Goal: Transaction & Acquisition: Purchase product/service

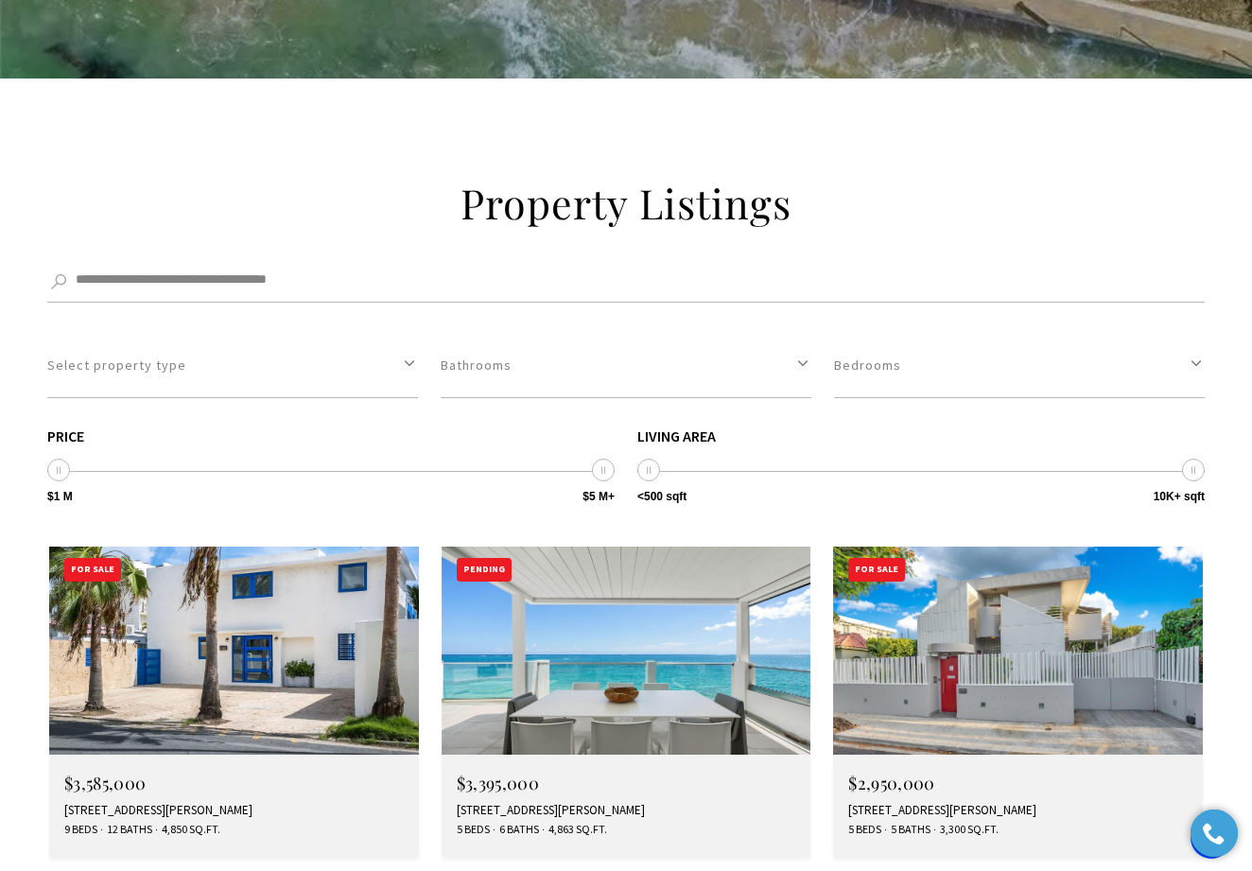
click at [632, 546] on img at bounding box center [626, 650] width 370 height 208
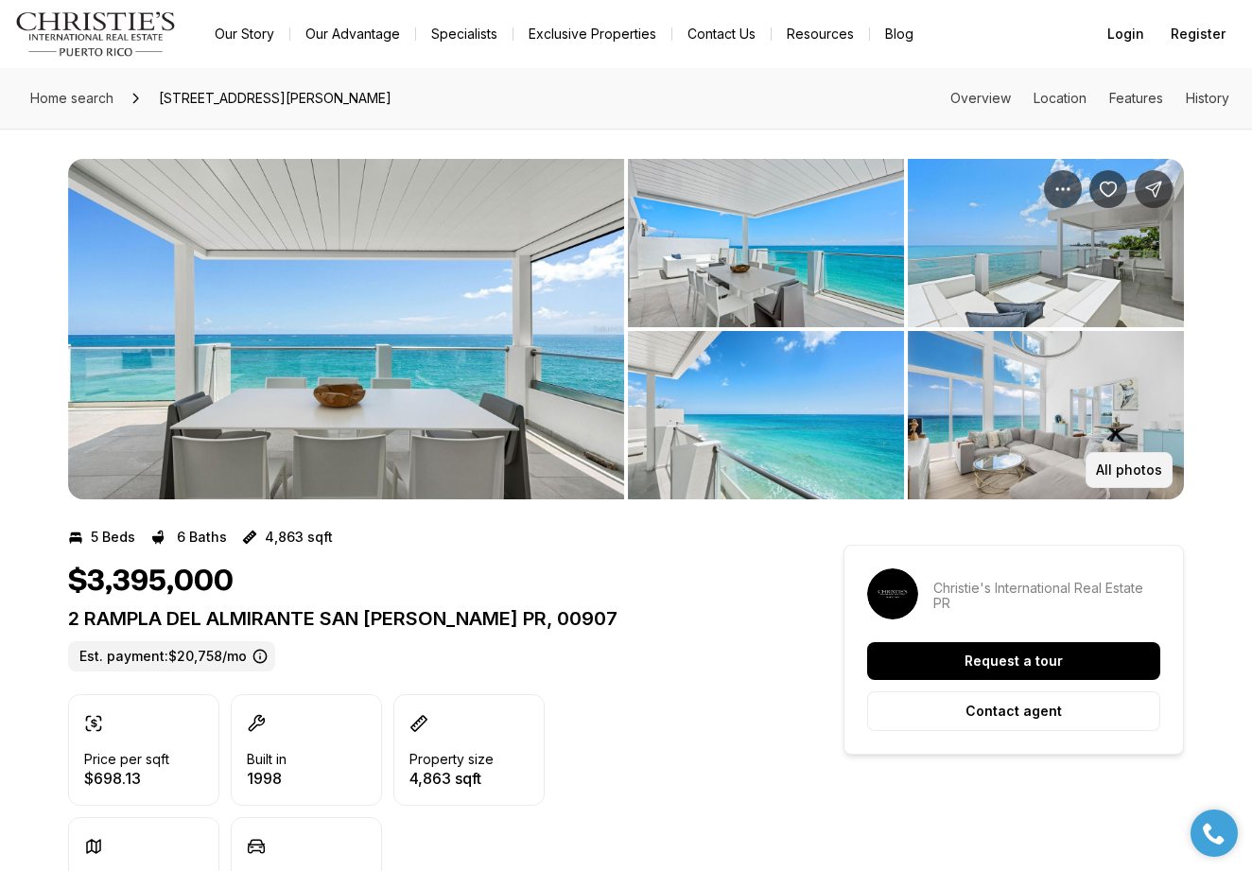
click at [1148, 468] on p "All photos" at bounding box center [1129, 469] width 66 height 15
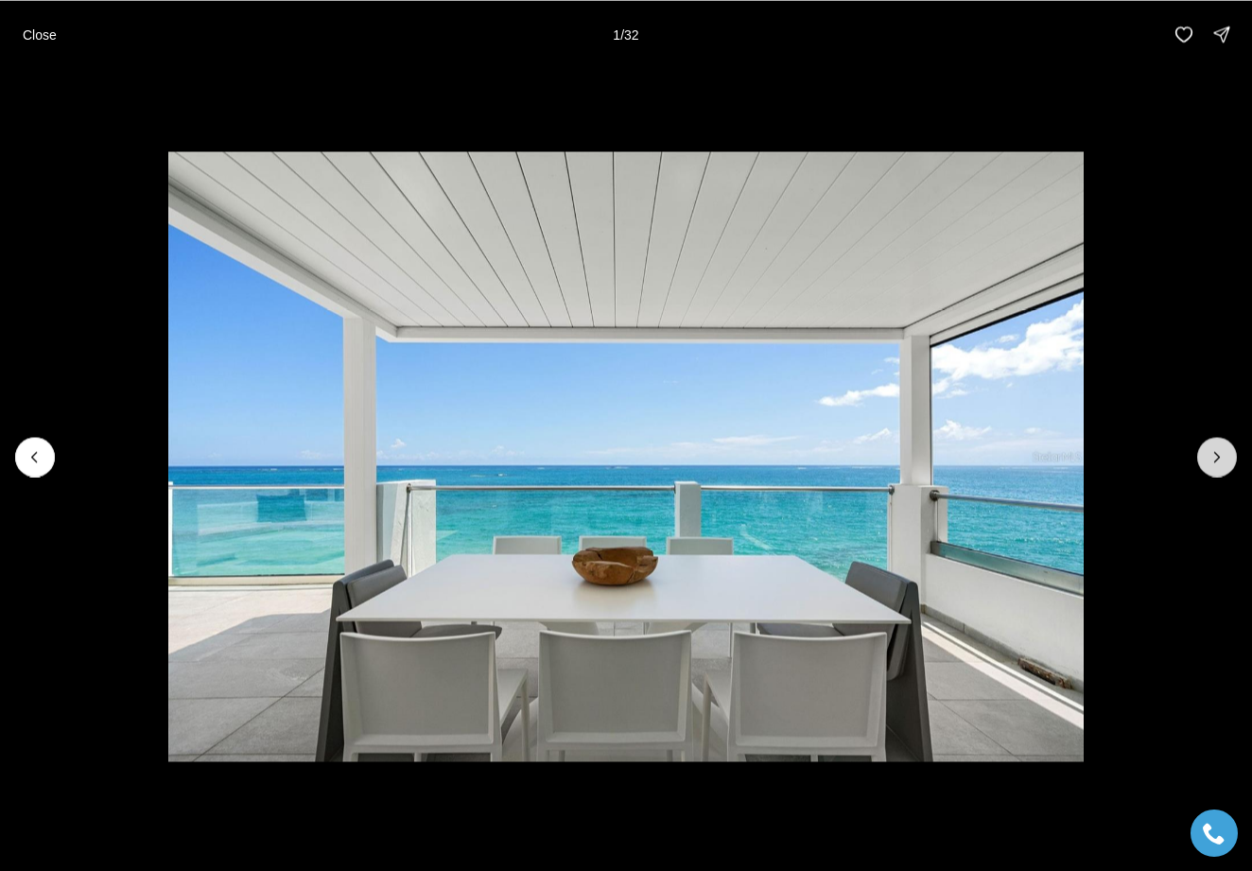
click at [1204, 452] on button "Next slide" at bounding box center [1217, 457] width 40 height 40
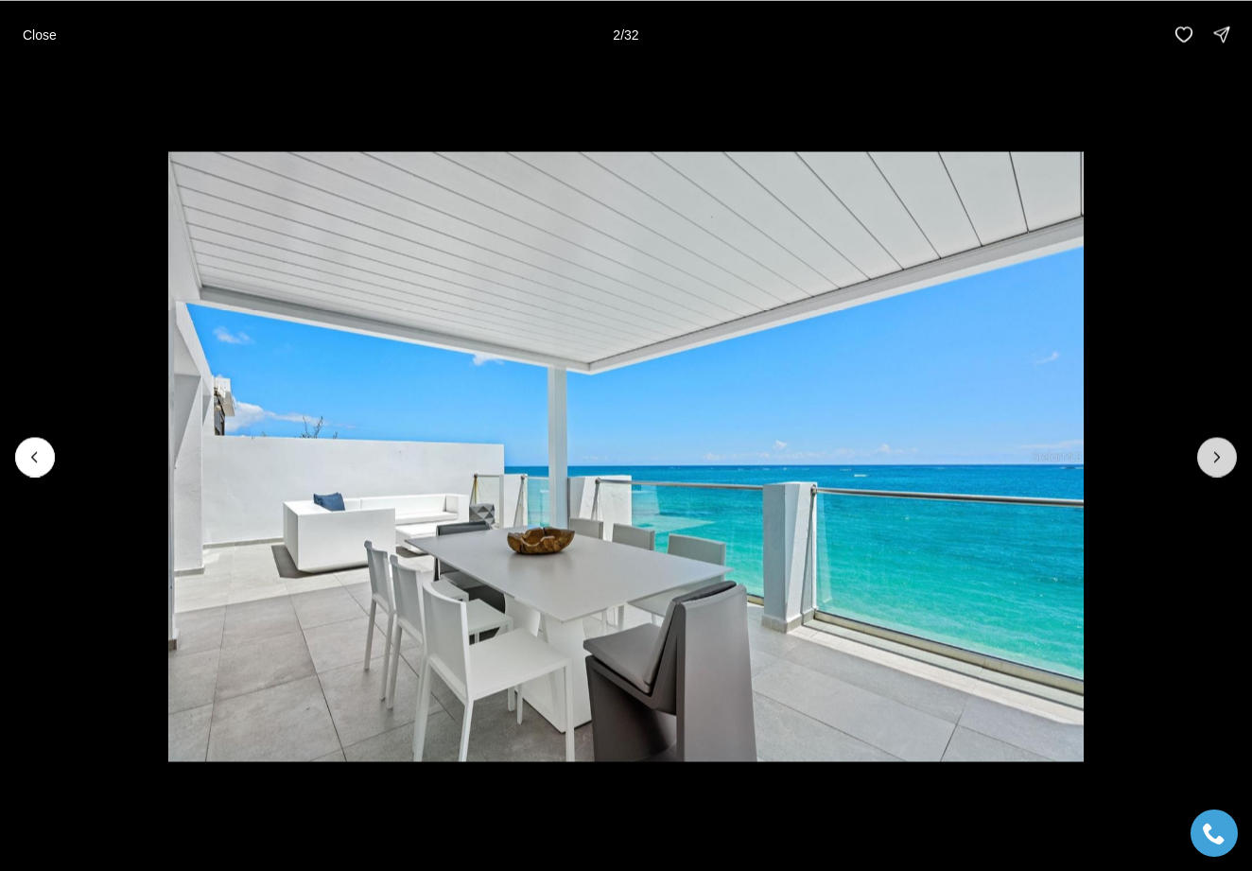
click at [1204, 452] on button "Next slide" at bounding box center [1217, 457] width 40 height 40
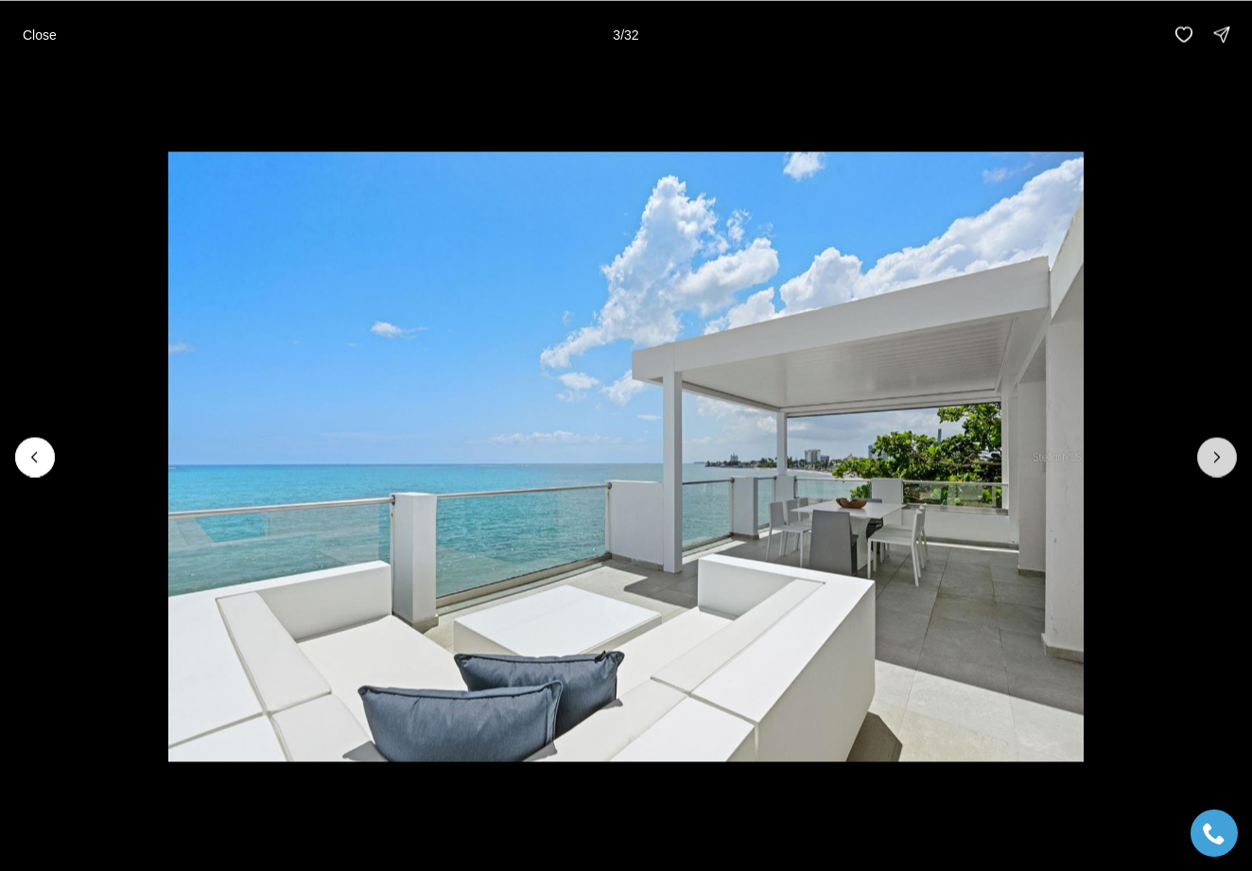
click at [1204, 452] on button "Next slide" at bounding box center [1217, 457] width 40 height 40
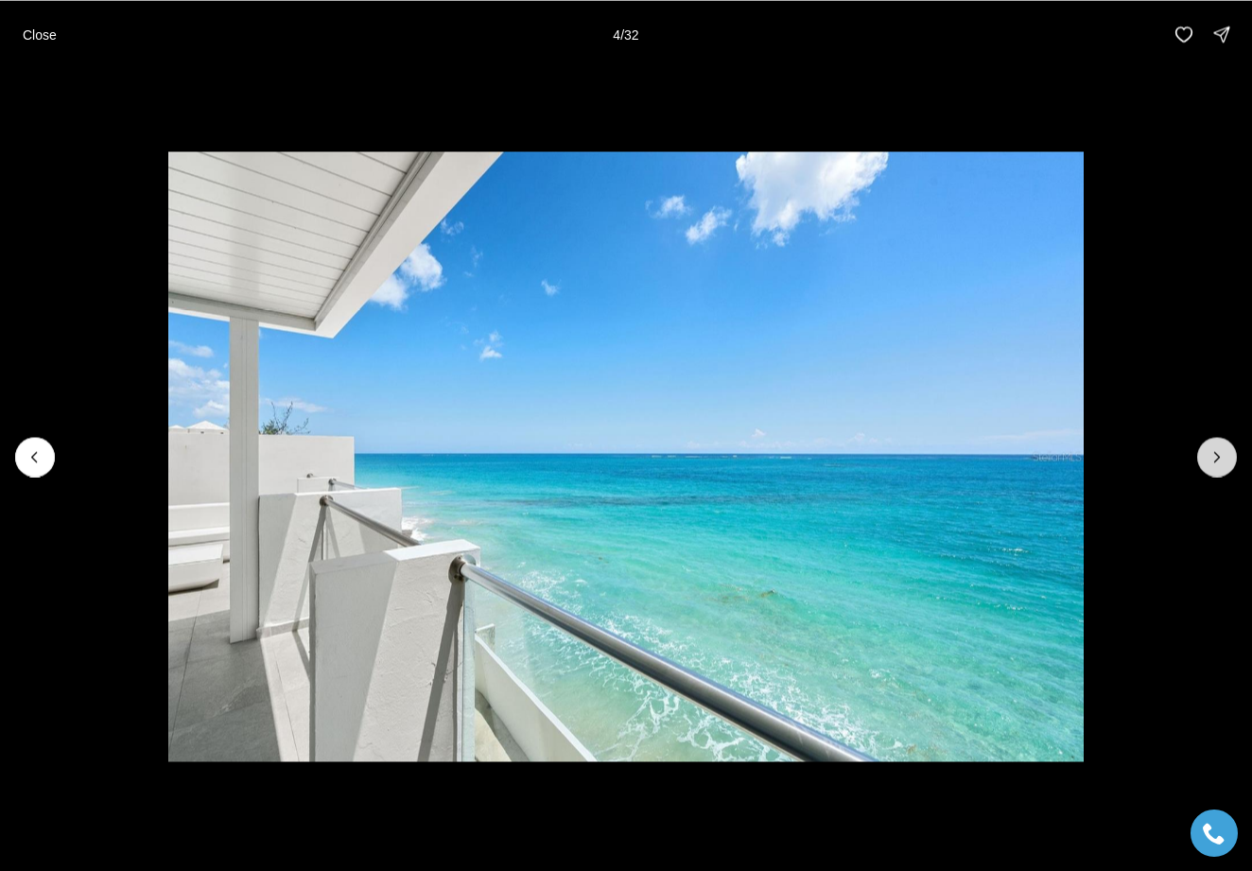
click at [1204, 452] on button "Next slide" at bounding box center [1217, 457] width 40 height 40
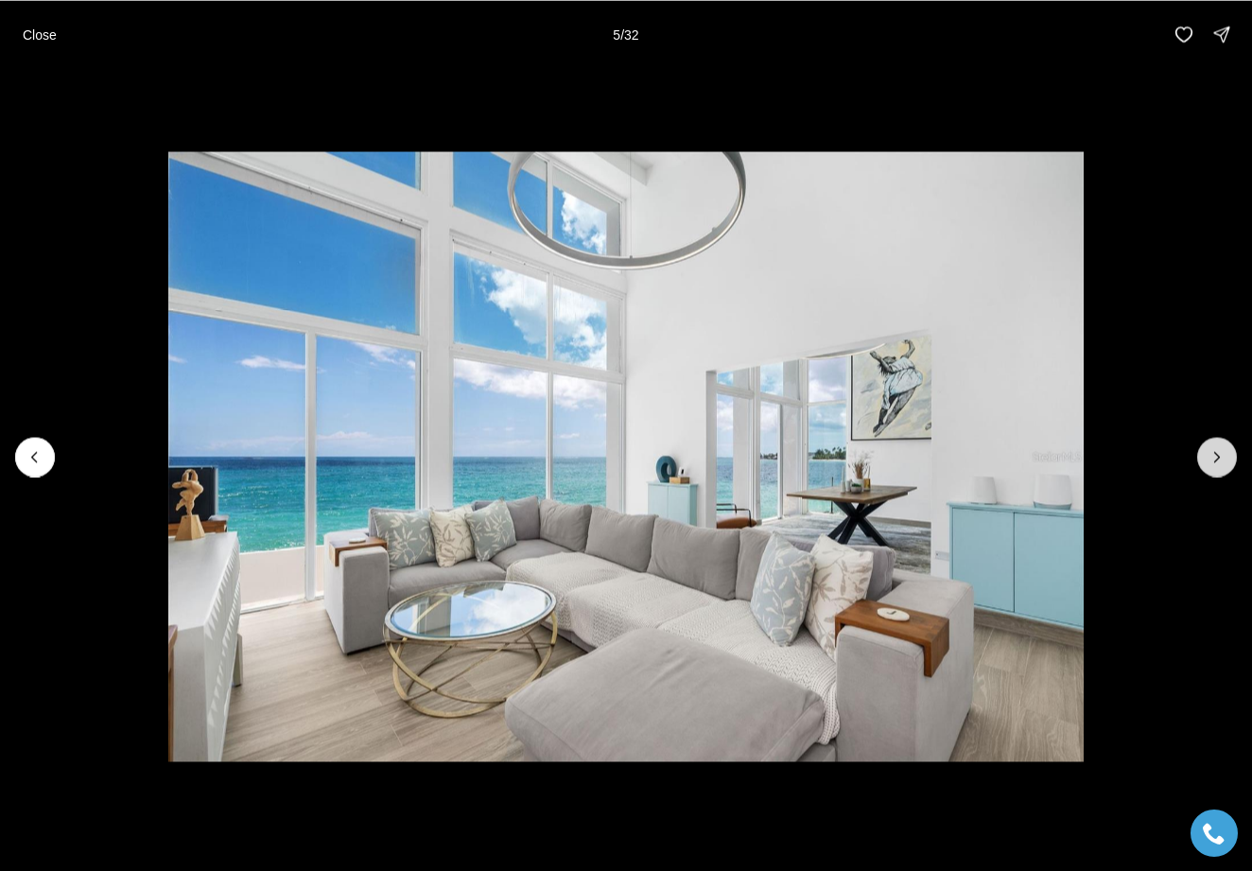
click at [1204, 452] on button "Next slide" at bounding box center [1217, 457] width 40 height 40
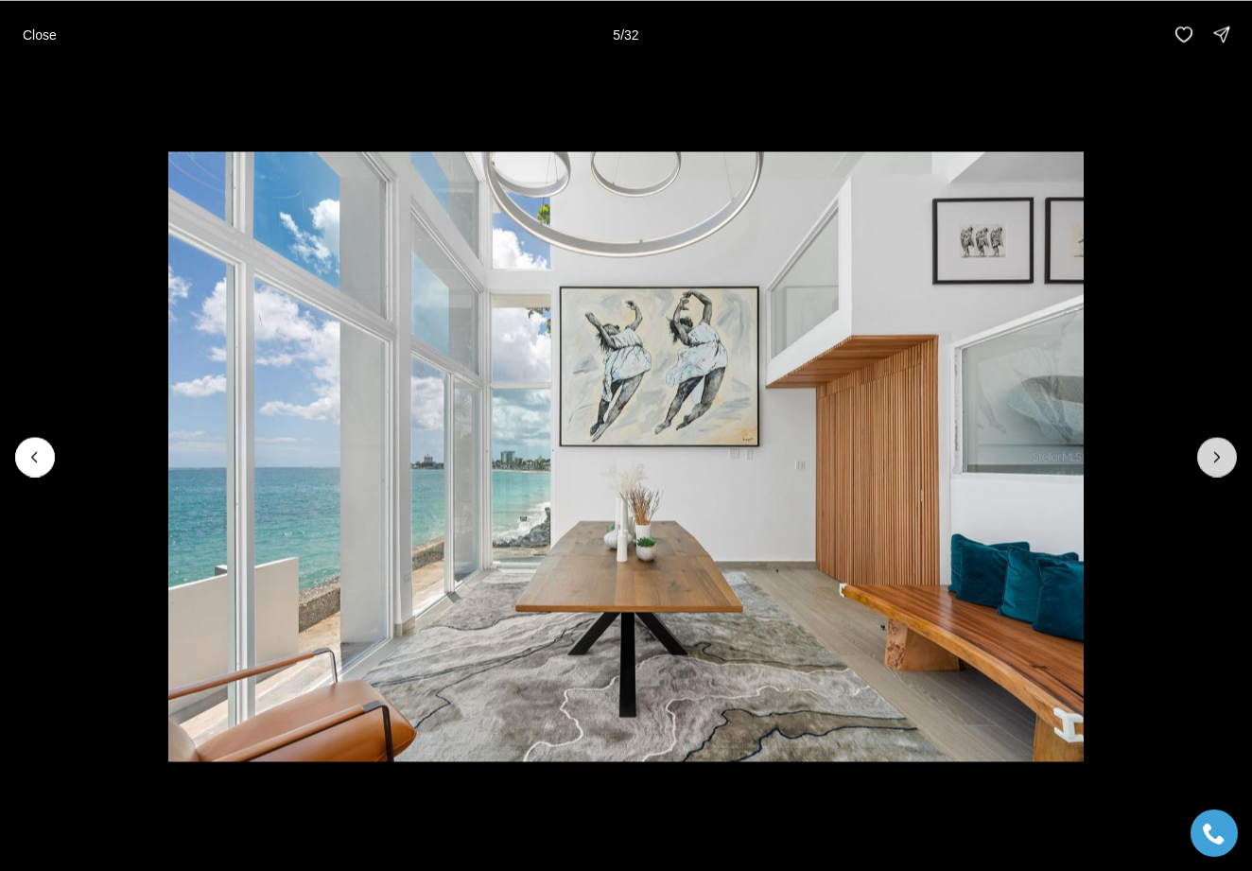
click at [1204, 452] on button "Next slide" at bounding box center [1217, 457] width 40 height 40
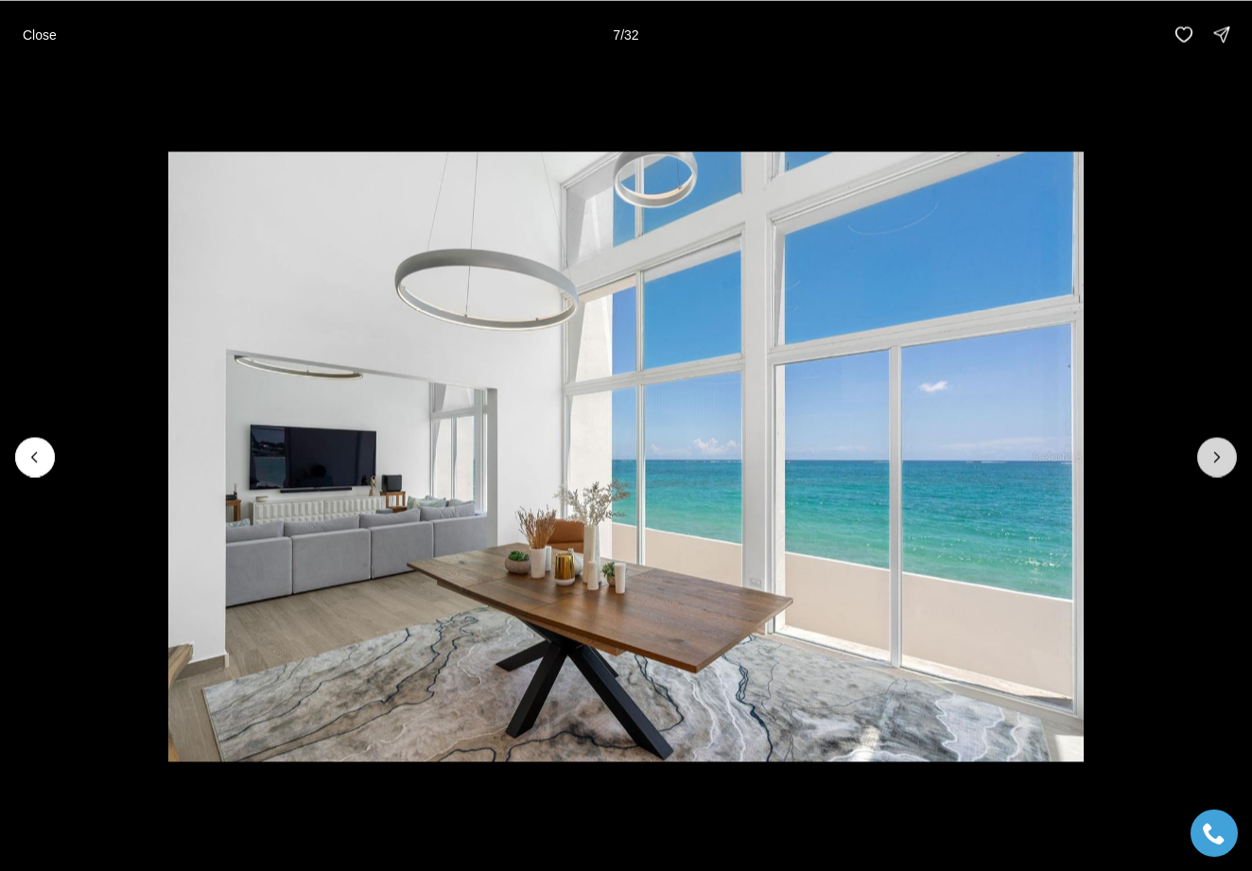
click at [1204, 452] on button "Next slide" at bounding box center [1217, 457] width 40 height 40
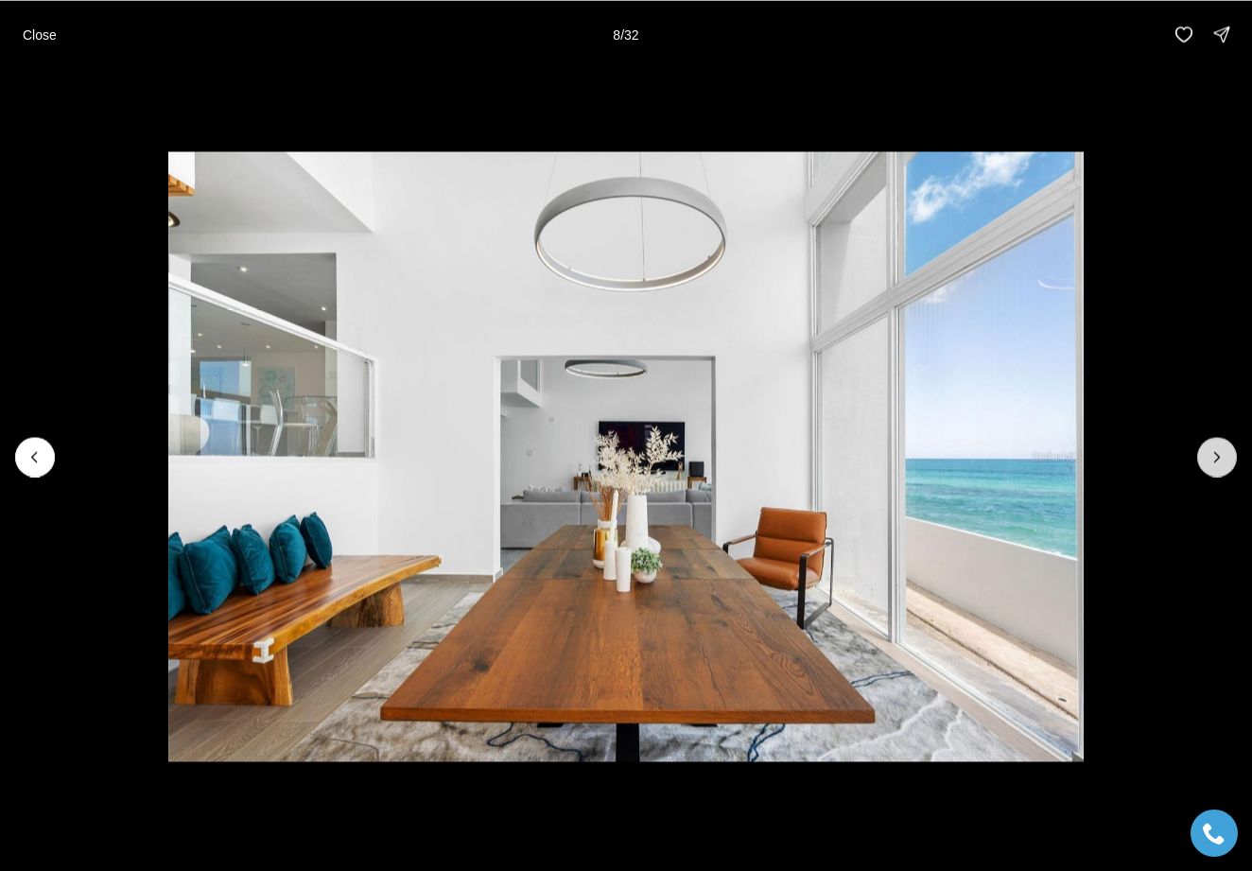
click at [1204, 452] on button "Next slide" at bounding box center [1217, 457] width 40 height 40
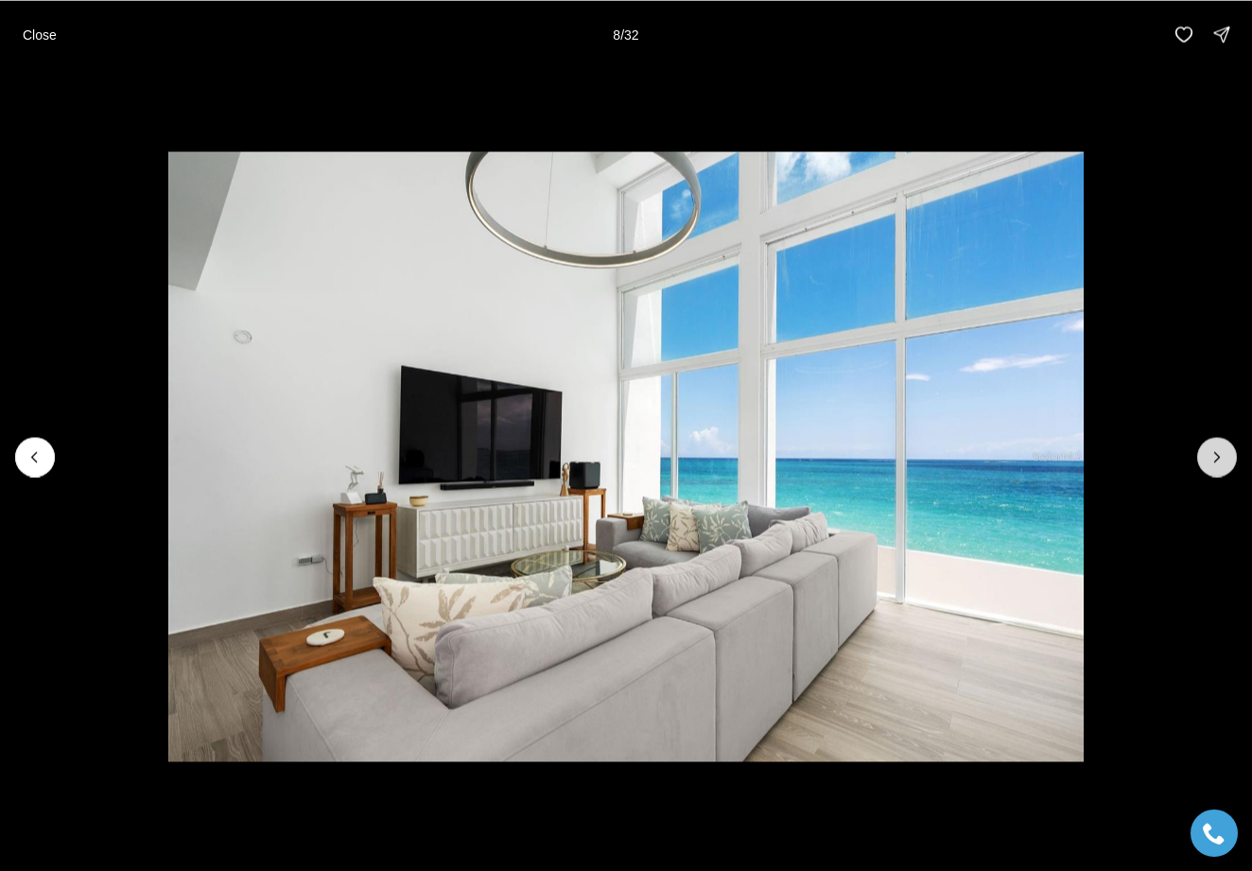
click at [1204, 452] on button "Next slide" at bounding box center [1217, 457] width 40 height 40
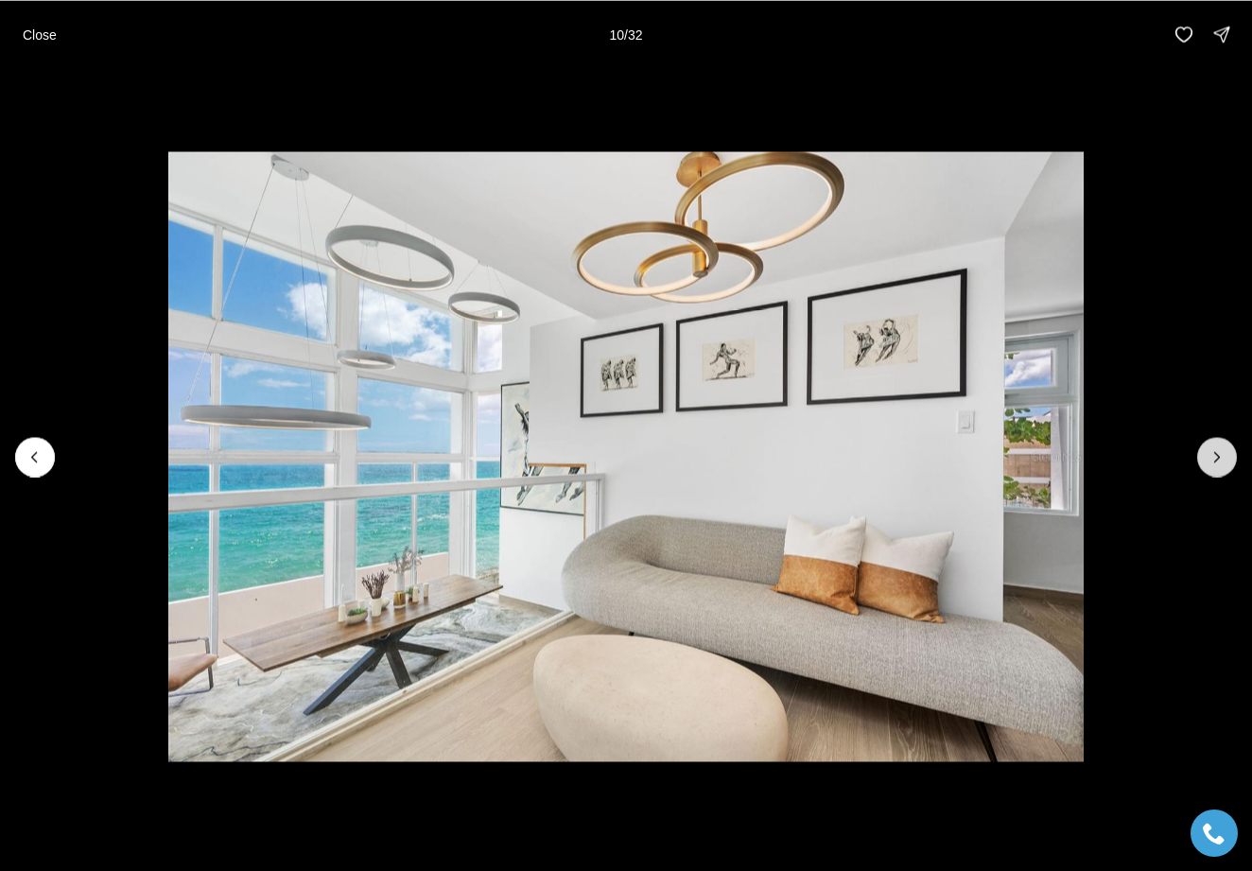
click at [1204, 452] on button "Next slide" at bounding box center [1217, 457] width 40 height 40
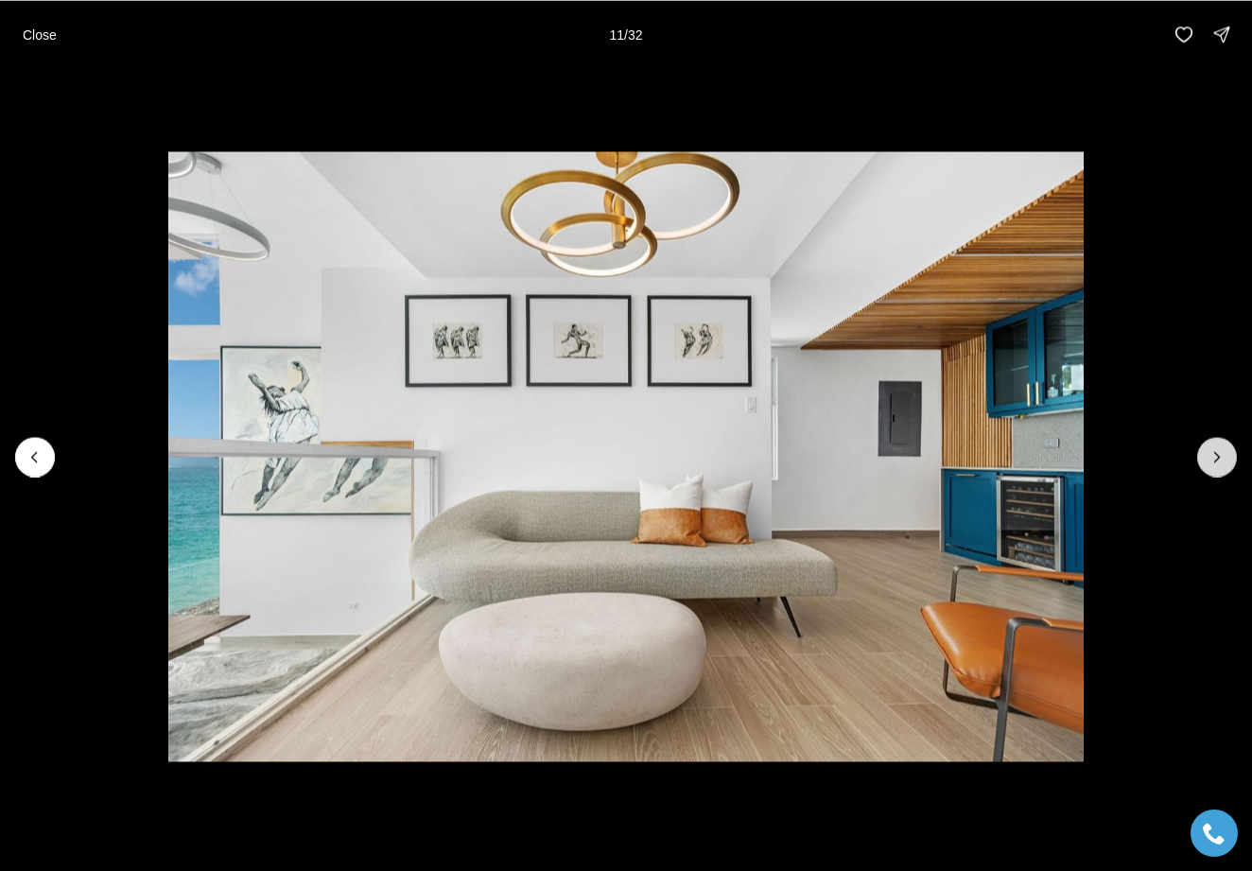
click at [1204, 452] on button "Next slide" at bounding box center [1217, 457] width 40 height 40
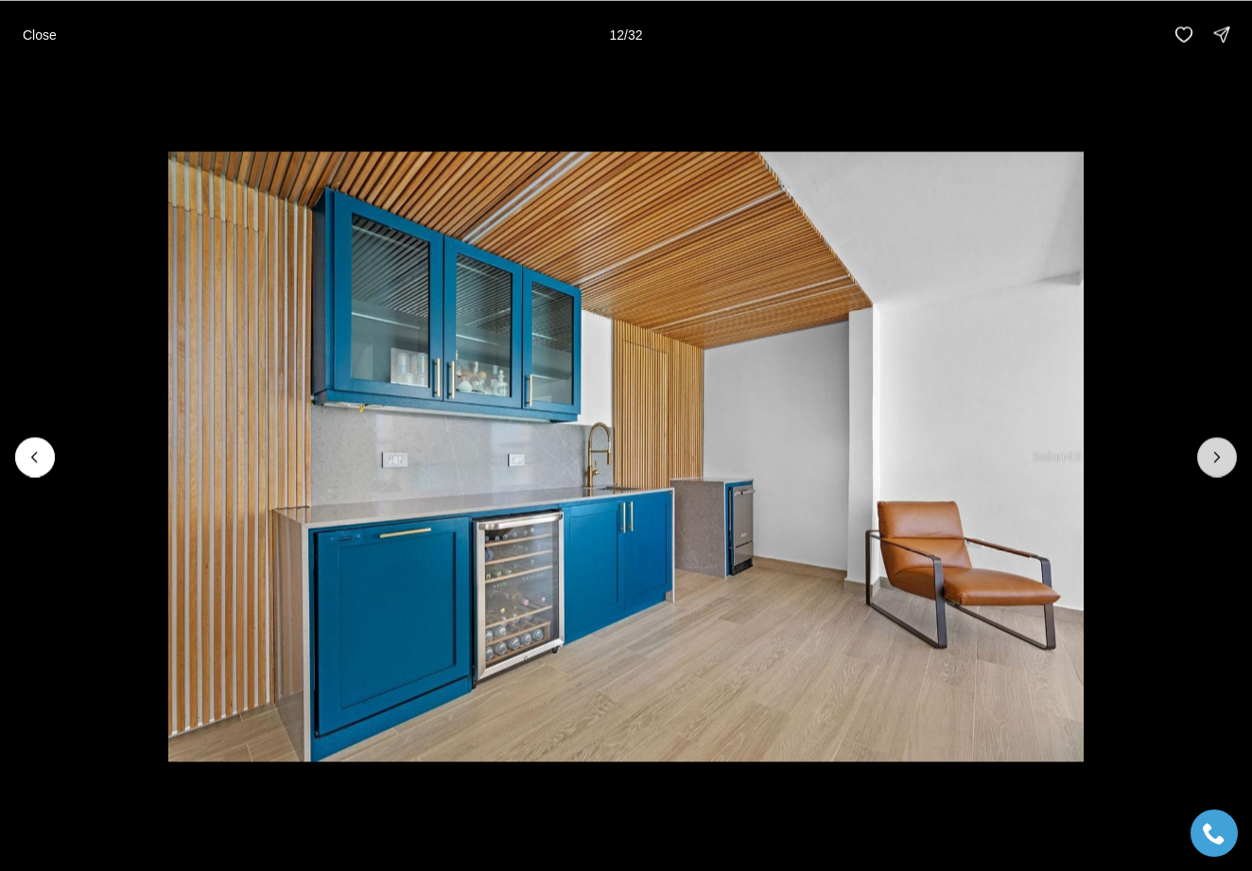
click at [1204, 452] on button "Next slide" at bounding box center [1217, 457] width 40 height 40
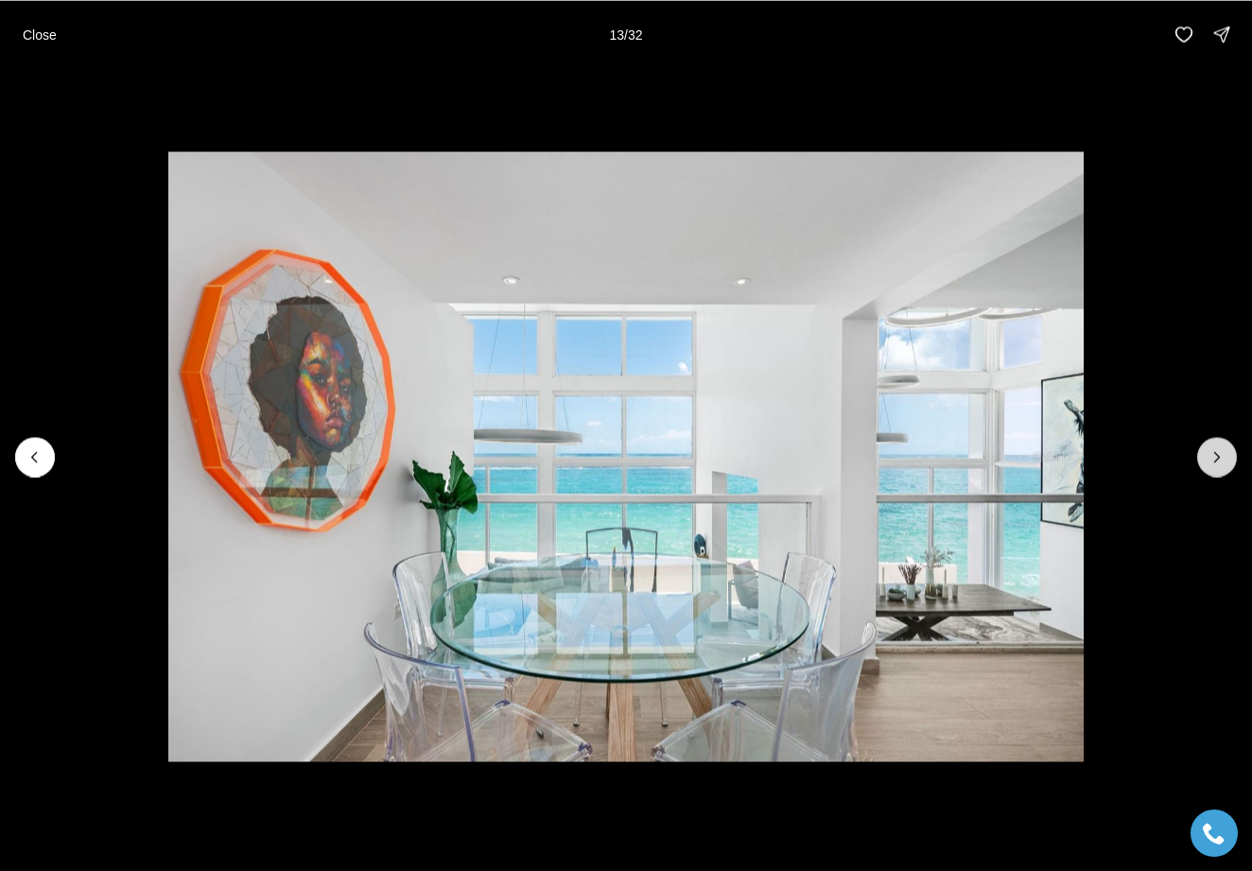
click at [1204, 452] on button "Next slide" at bounding box center [1217, 457] width 40 height 40
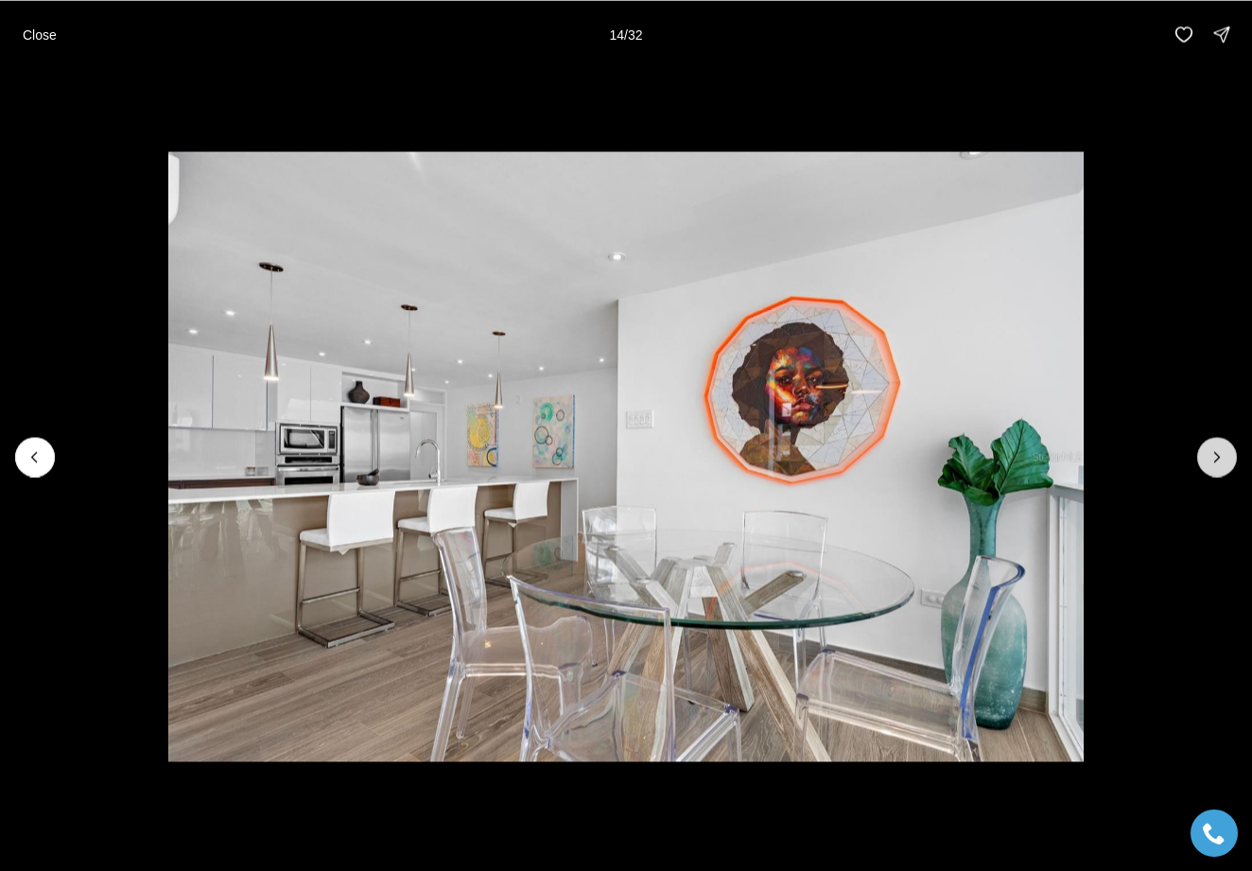
click at [1204, 452] on button "Next slide" at bounding box center [1217, 457] width 40 height 40
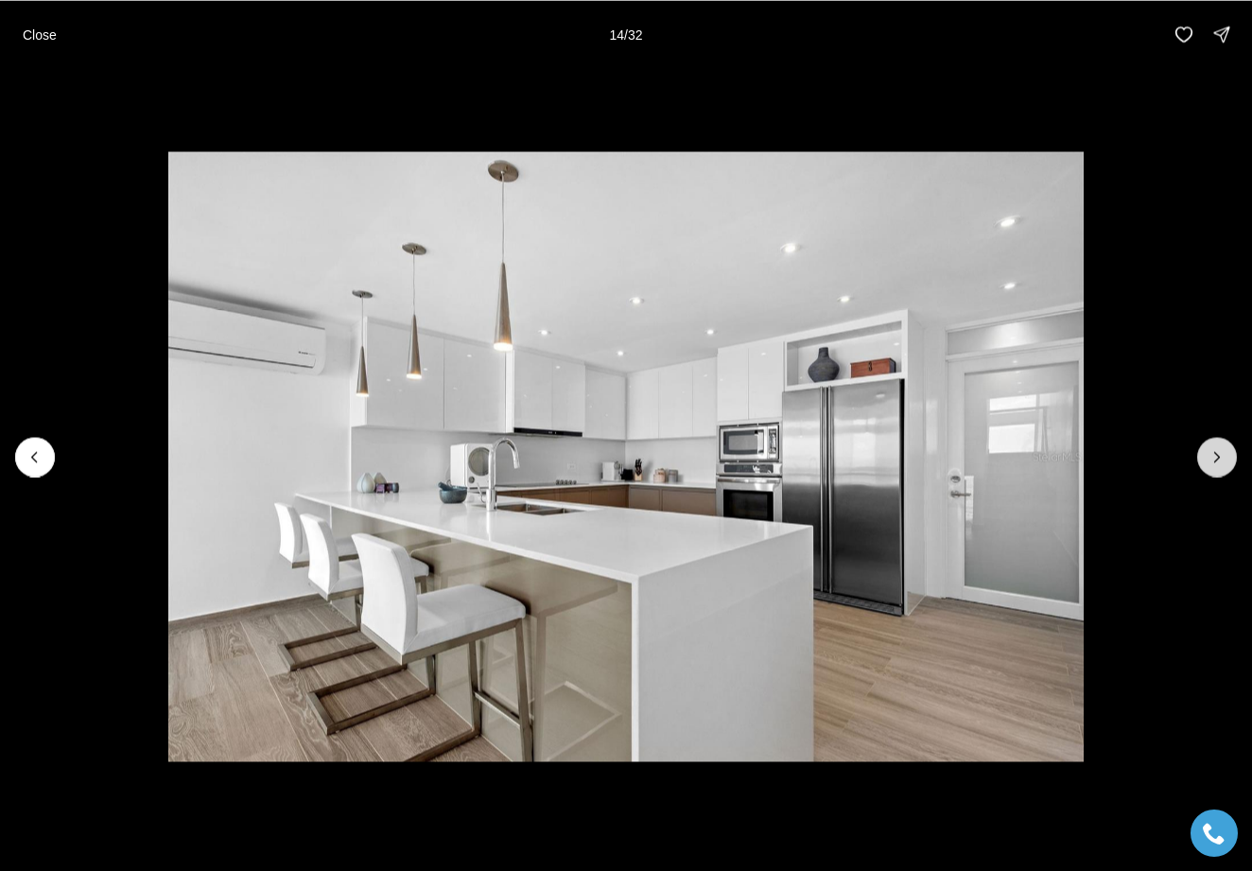
click at [1204, 452] on button "Next slide" at bounding box center [1217, 457] width 40 height 40
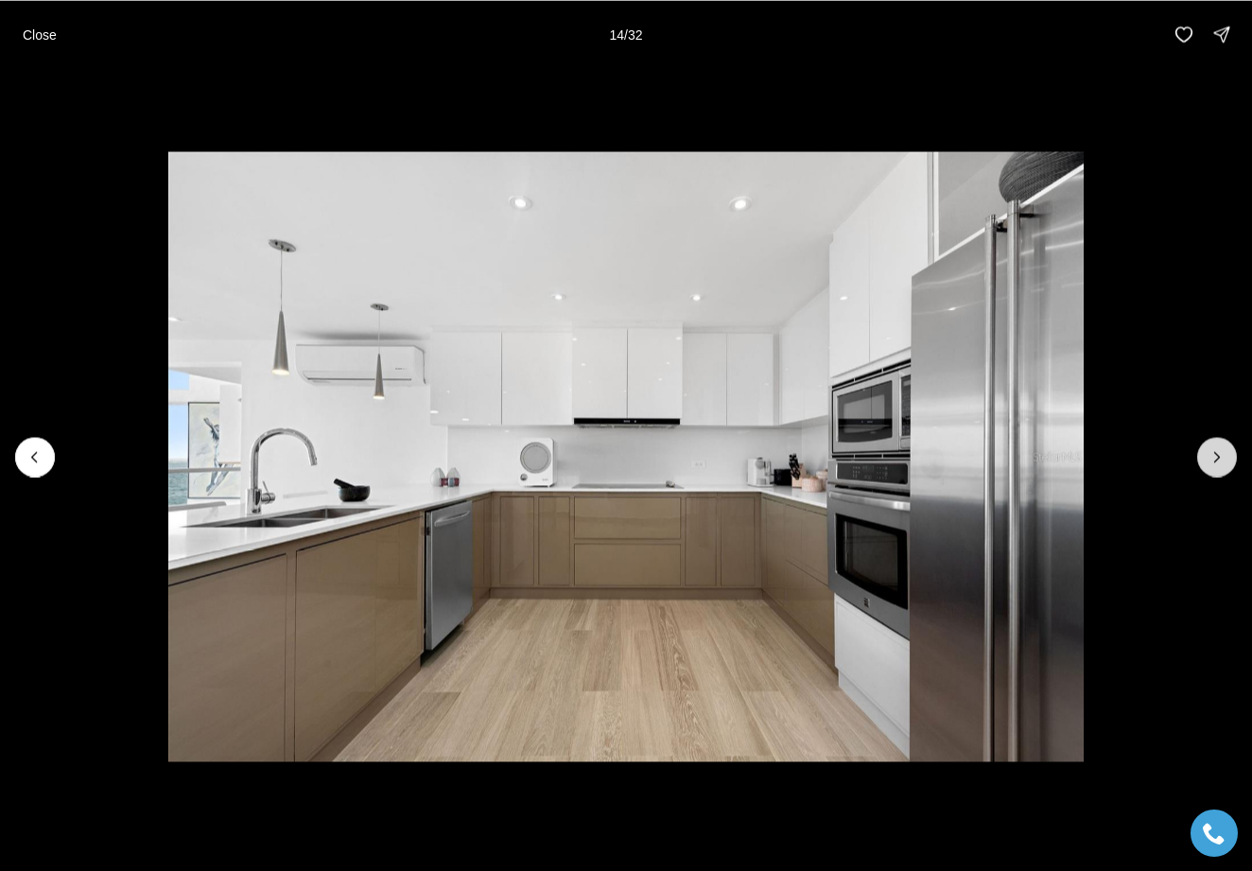
click at [1204, 452] on button "Next slide" at bounding box center [1217, 457] width 40 height 40
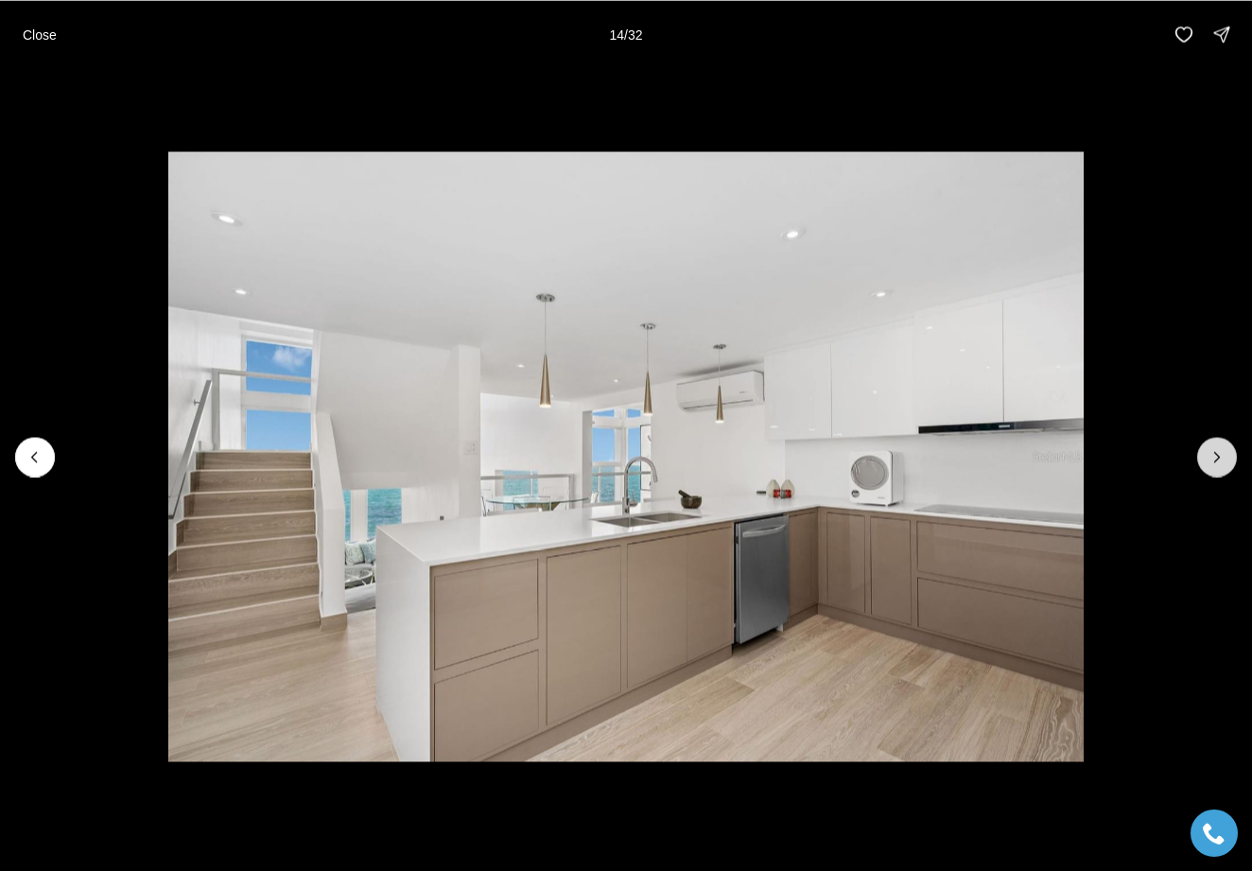
click at [1204, 452] on button "Next slide" at bounding box center [1217, 457] width 40 height 40
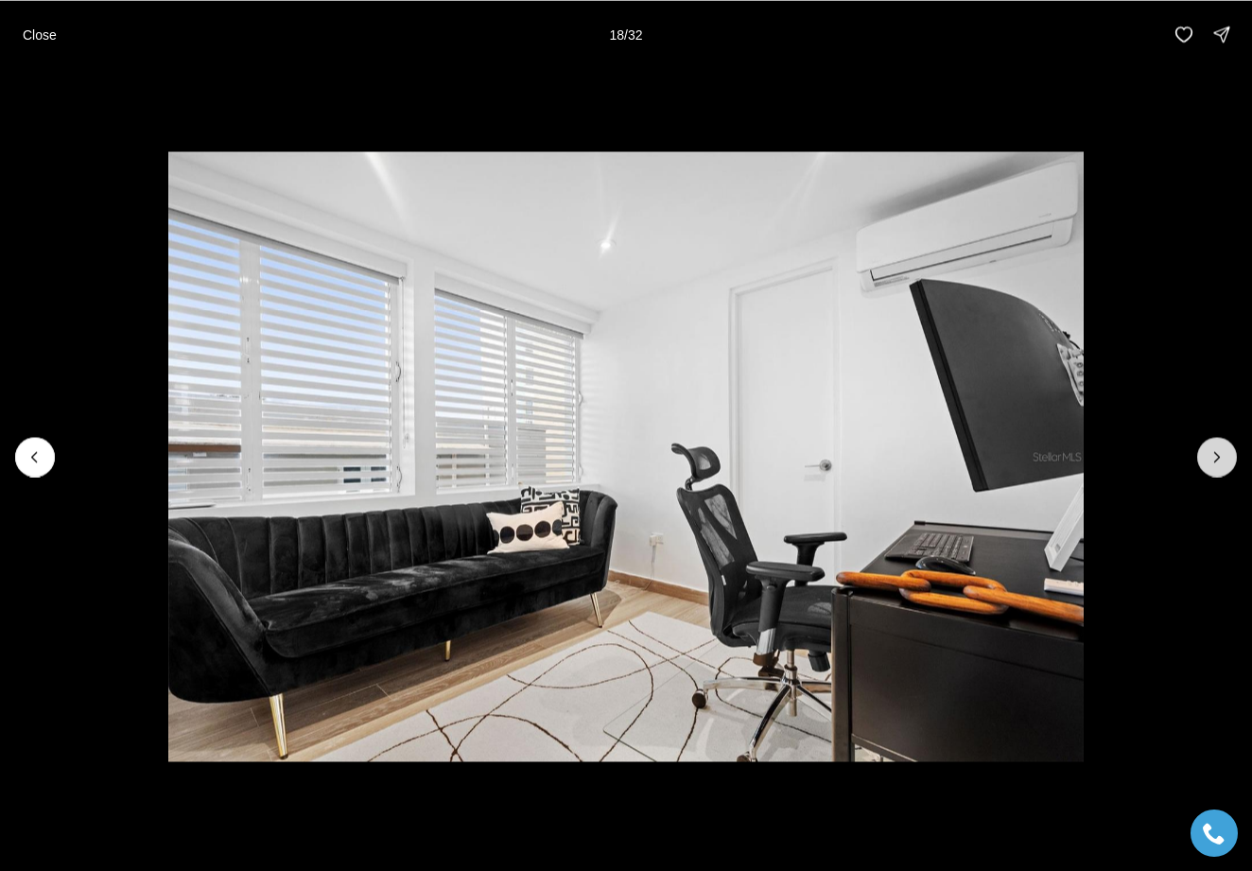
click at [1204, 452] on button "Next slide" at bounding box center [1217, 457] width 40 height 40
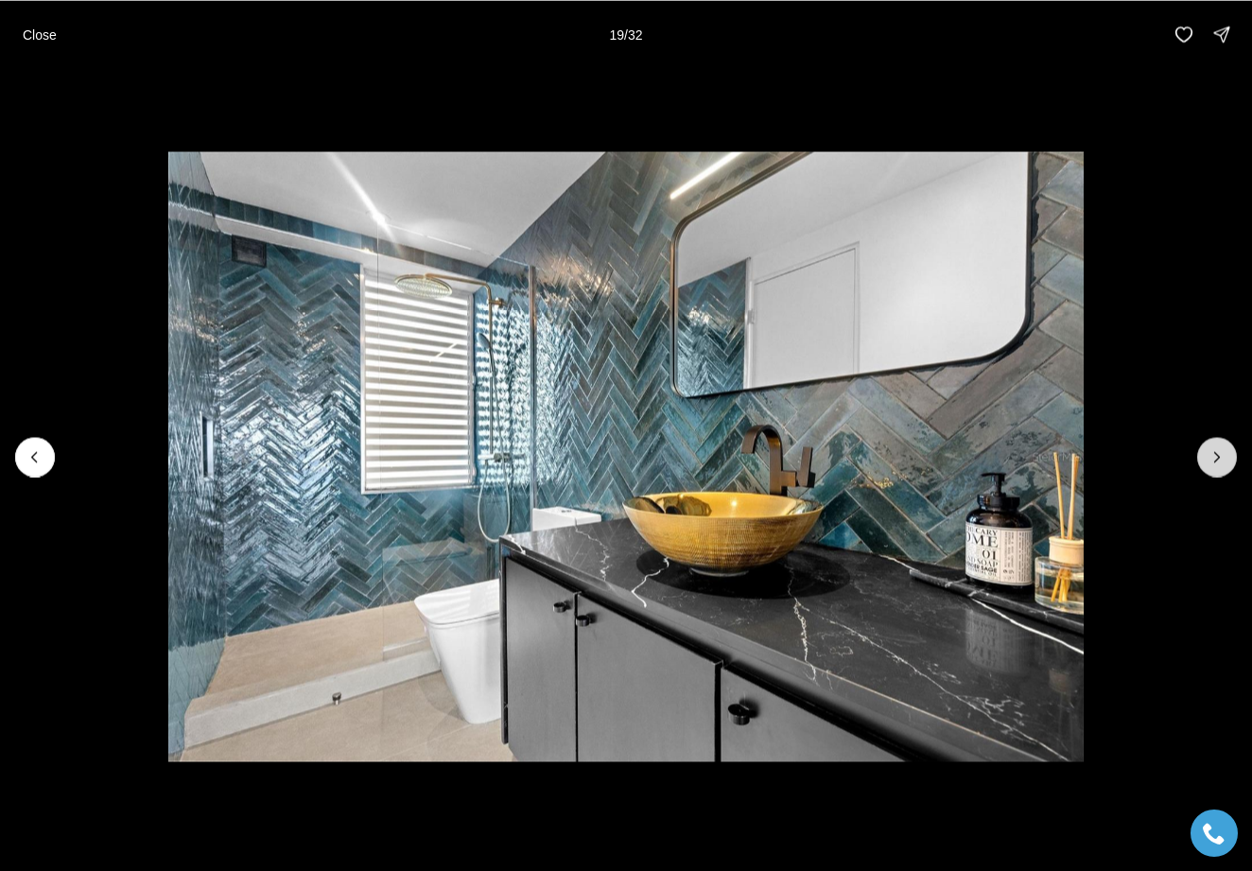
click at [1204, 452] on button "Next slide" at bounding box center [1217, 457] width 40 height 40
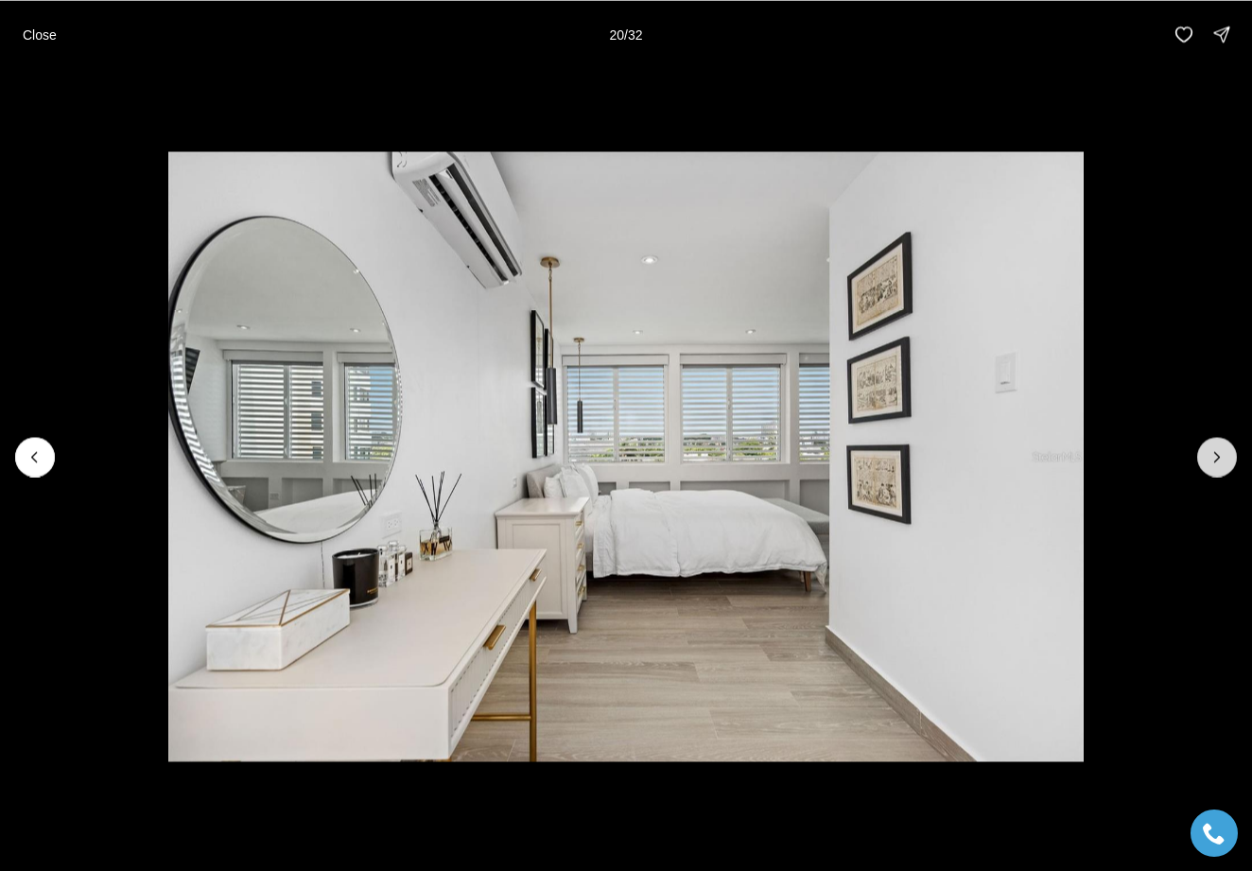
click at [1204, 452] on button "Next slide" at bounding box center [1217, 457] width 40 height 40
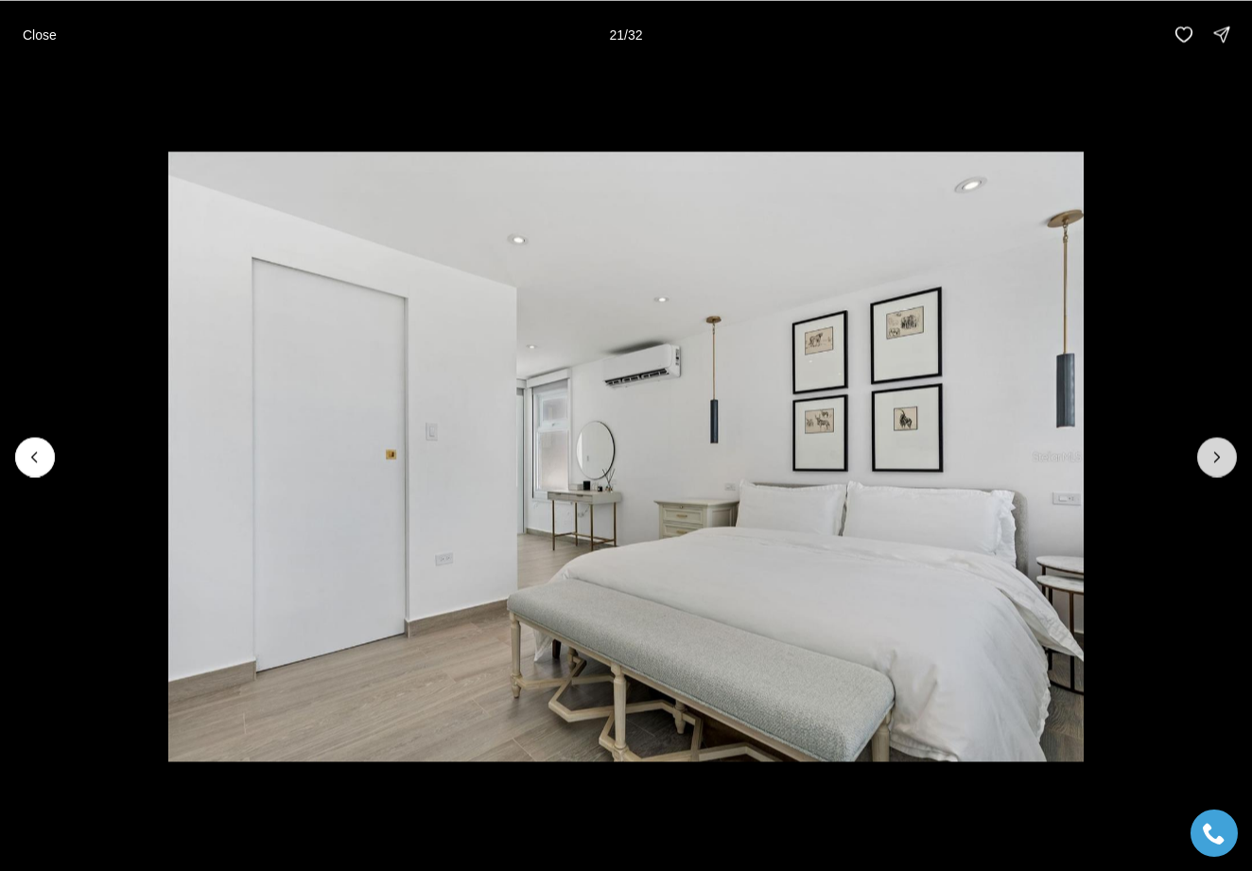
click at [1204, 452] on button "Next slide" at bounding box center [1217, 457] width 40 height 40
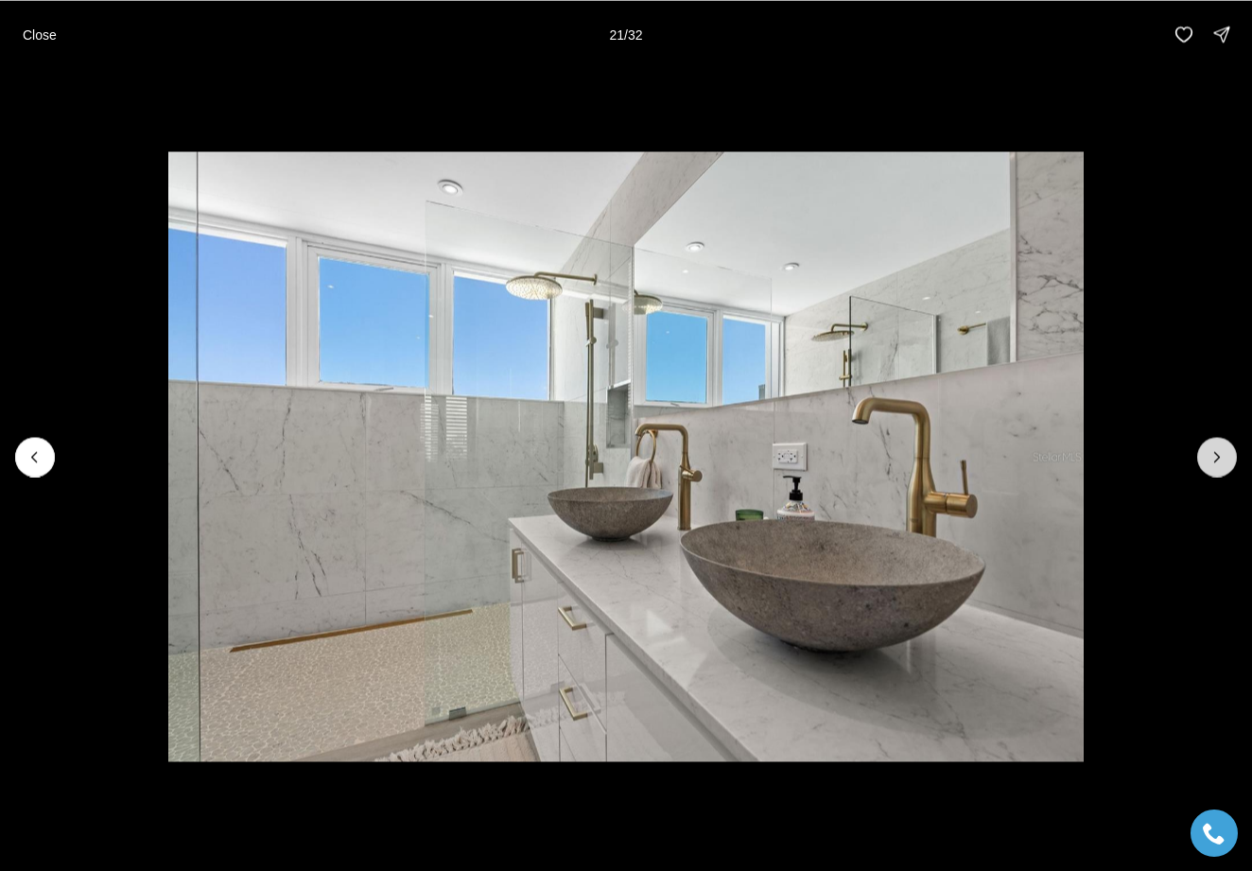
click at [1204, 452] on button "Next slide" at bounding box center [1217, 457] width 40 height 40
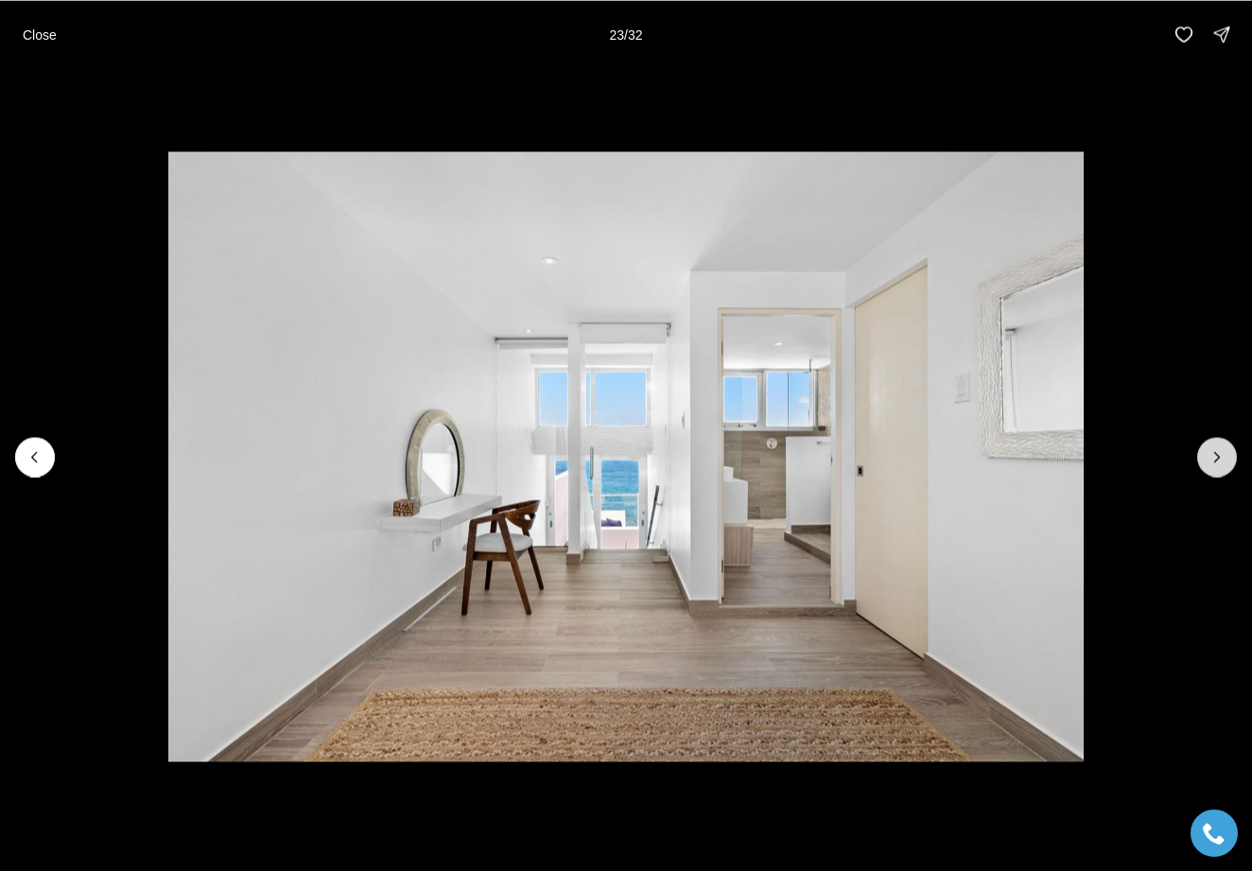
click at [1204, 452] on button "Next slide" at bounding box center [1217, 457] width 40 height 40
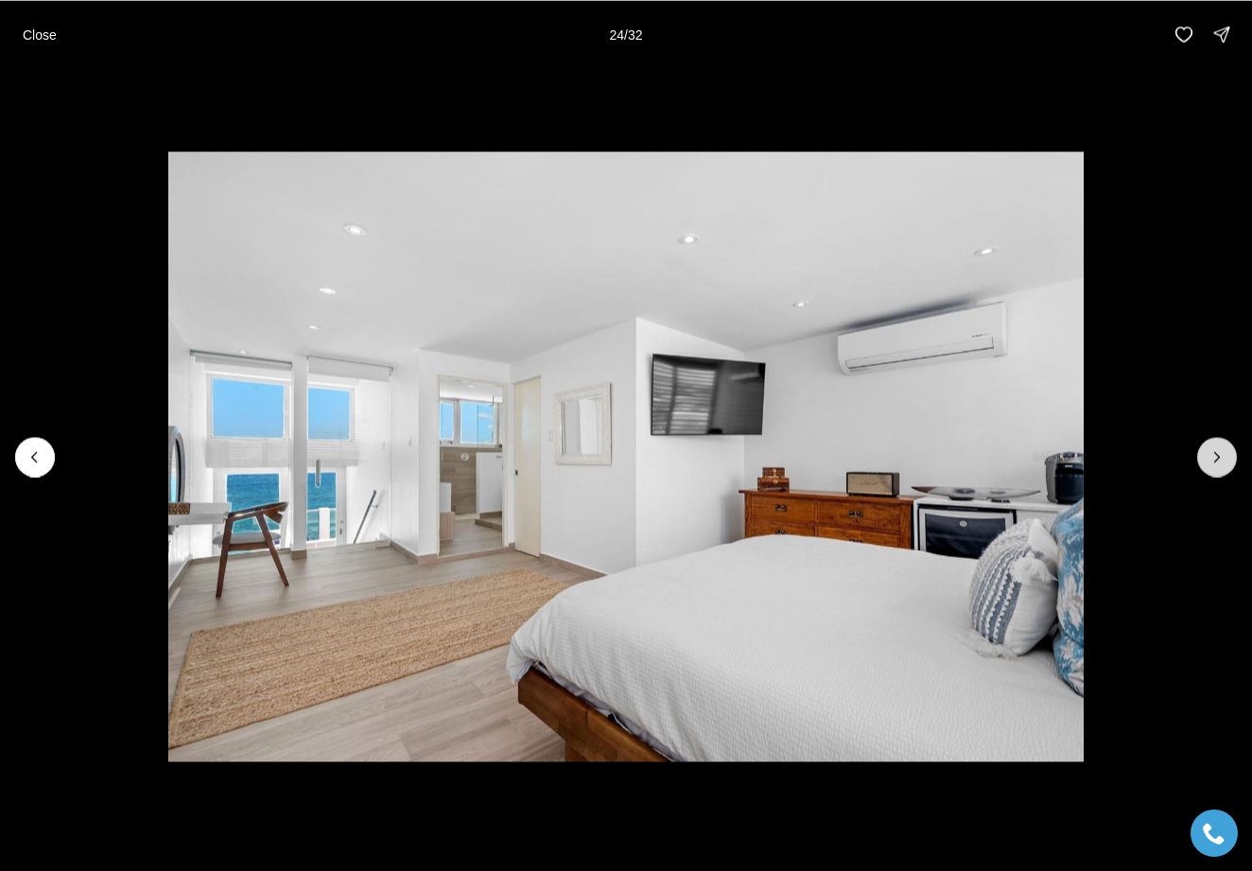
click at [1204, 452] on button "Next slide" at bounding box center [1217, 457] width 40 height 40
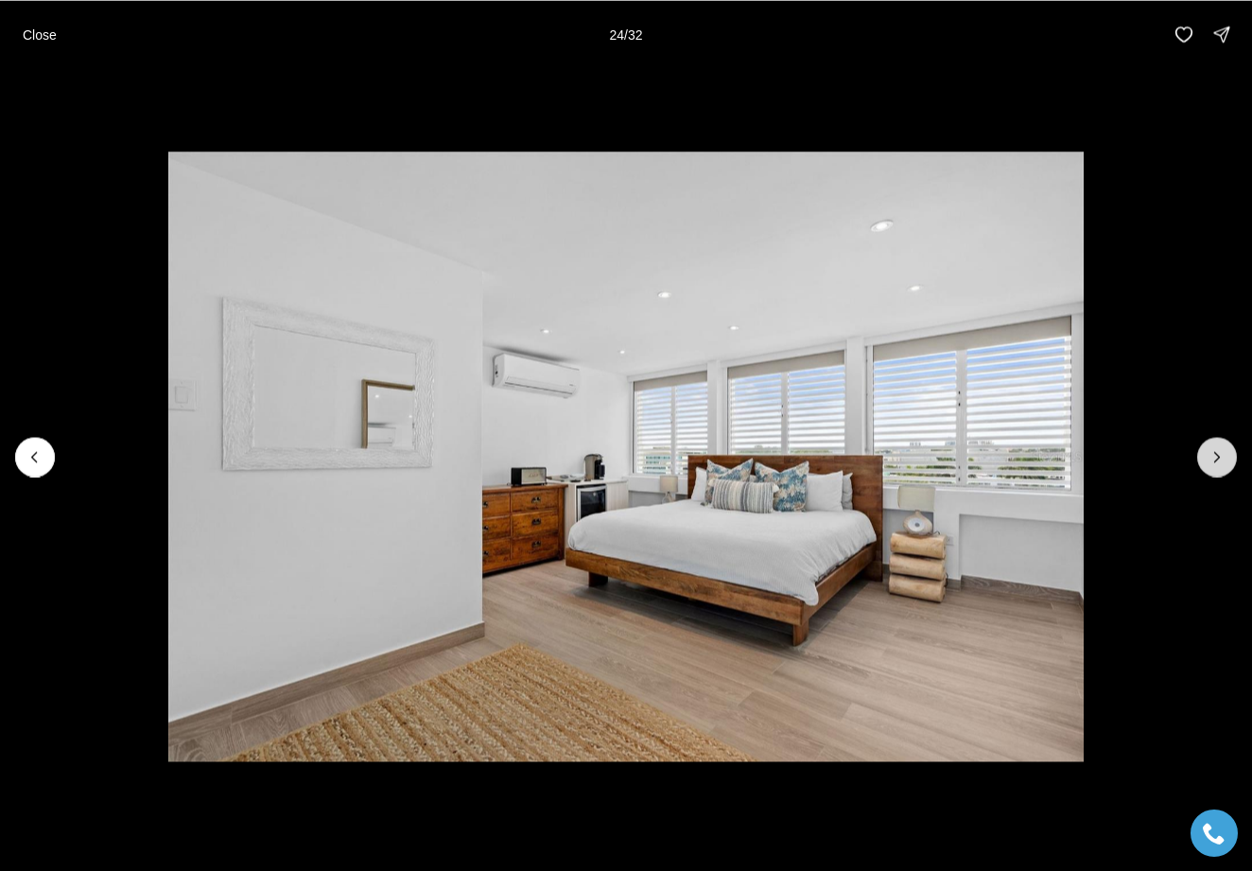
click at [1204, 452] on button "Next slide" at bounding box center [1217, 457] width 40 height 40
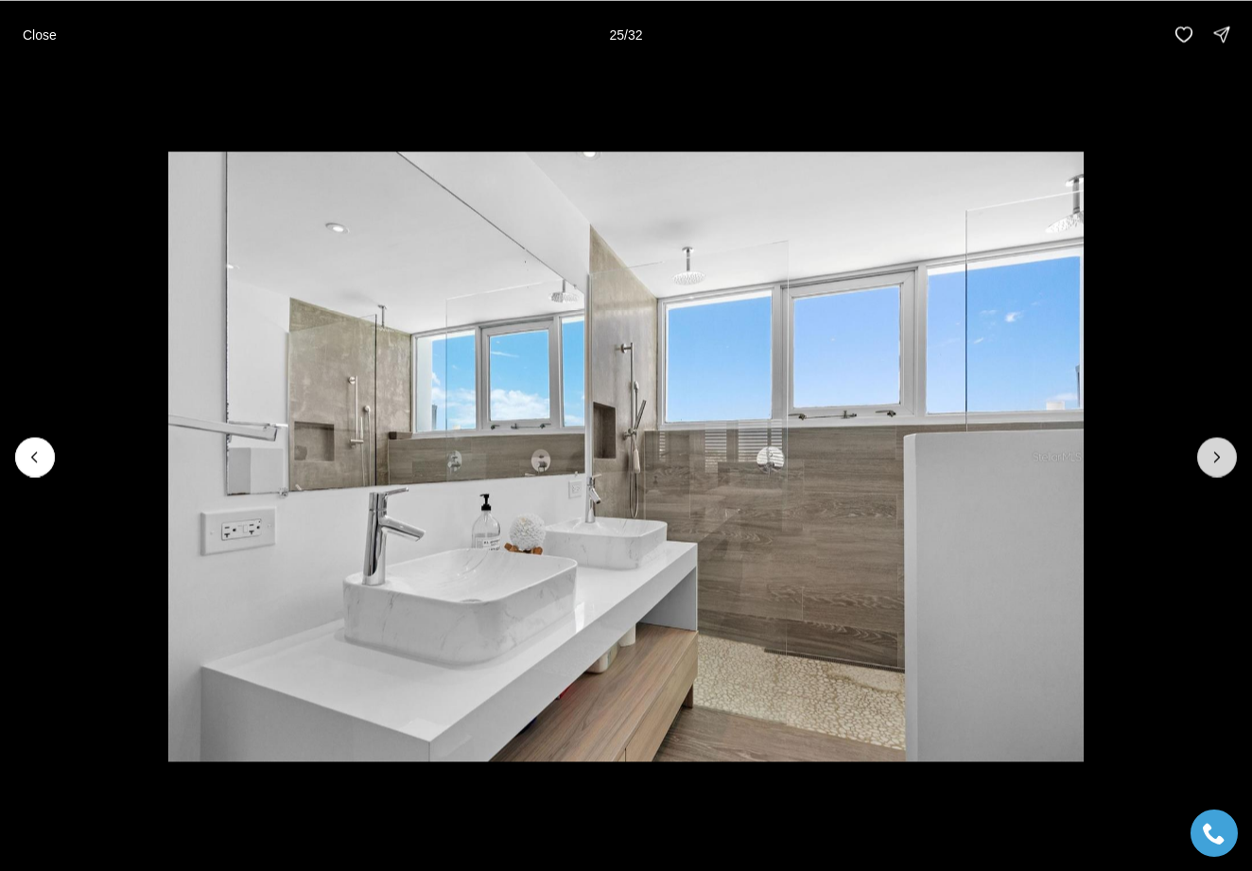
click at [1204, 452] on button "Next slide" at bounding box center [1217, 457] width 40 height 40
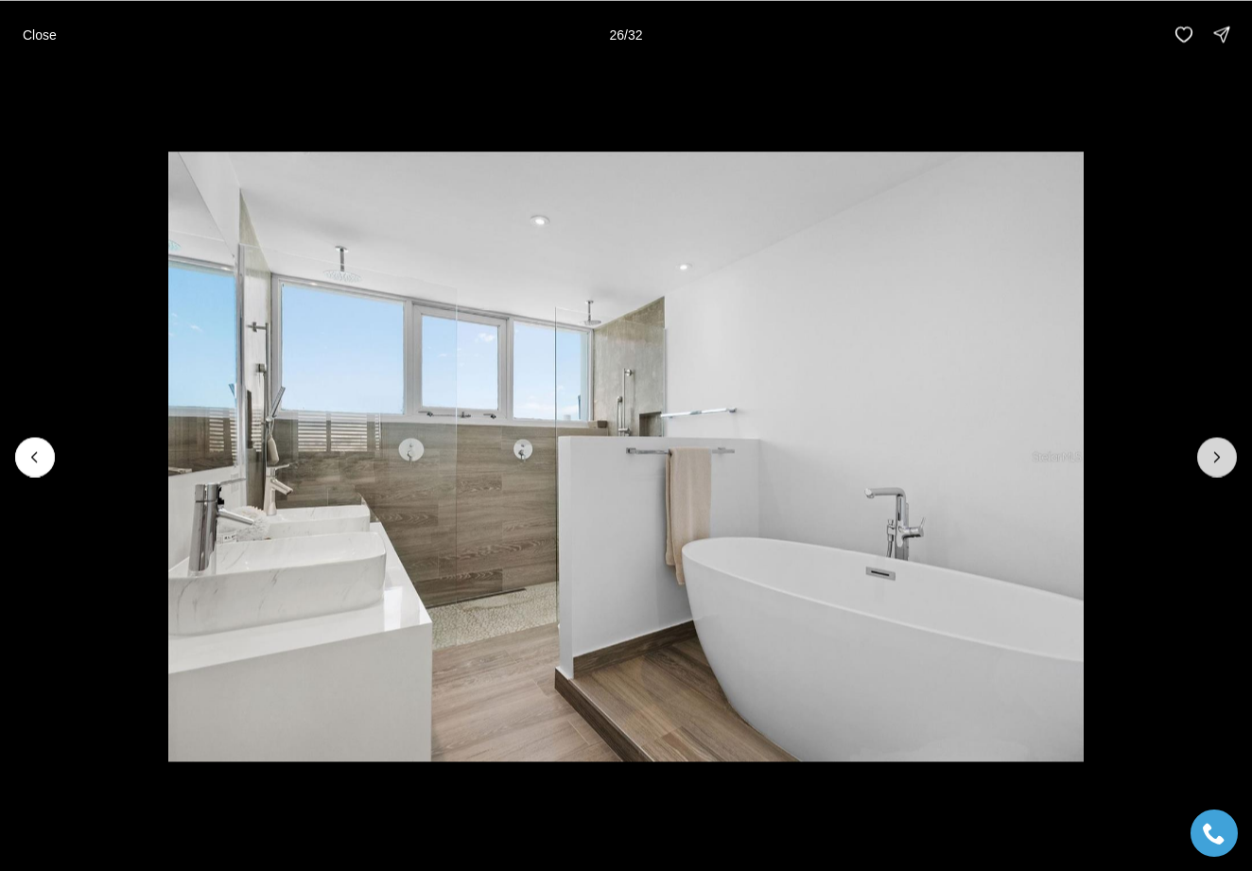
click at [1204, 452] on button "Next slide" at bounding box center [1217, 457] width 40 height 40
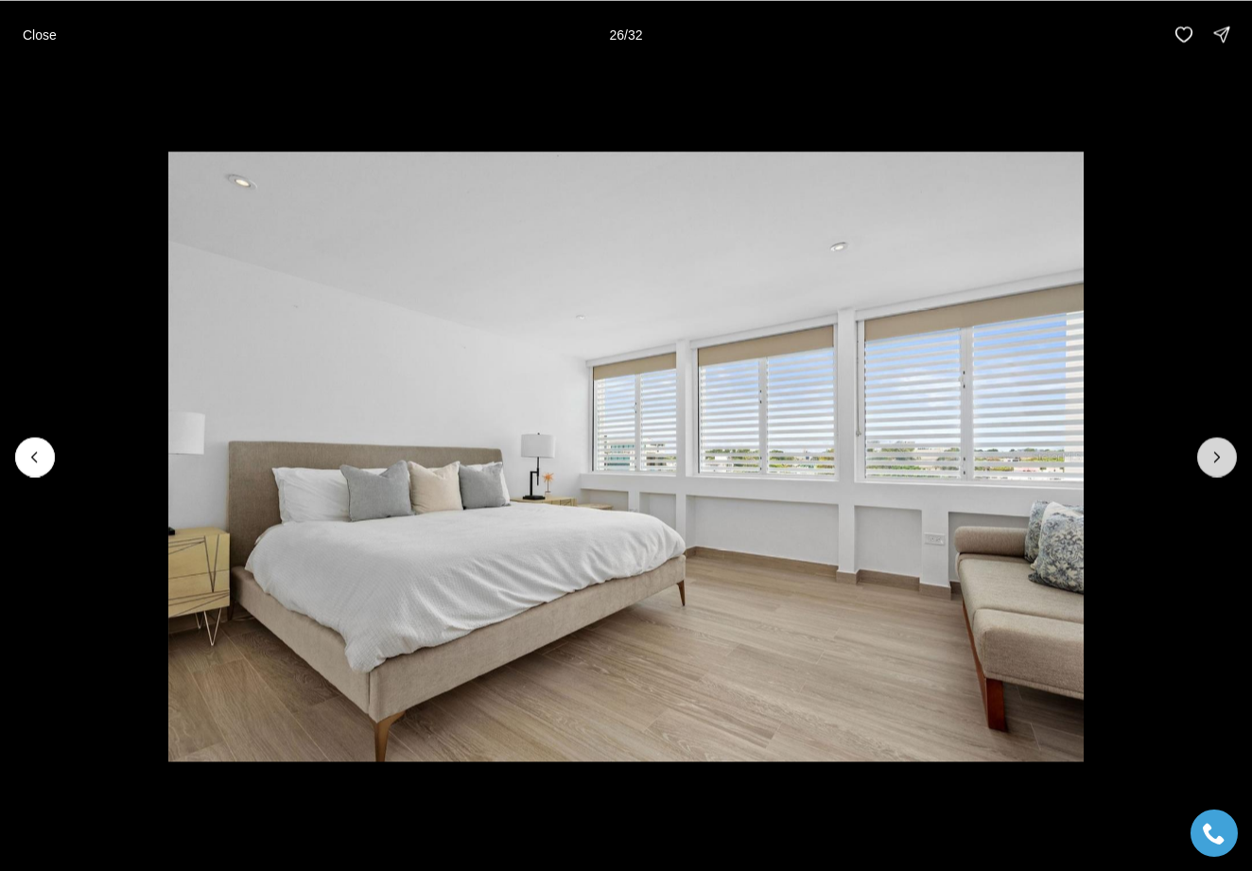
click at [1204, 452] on button "Next slide" at bounding box center [1217, 457] width 40 height 40
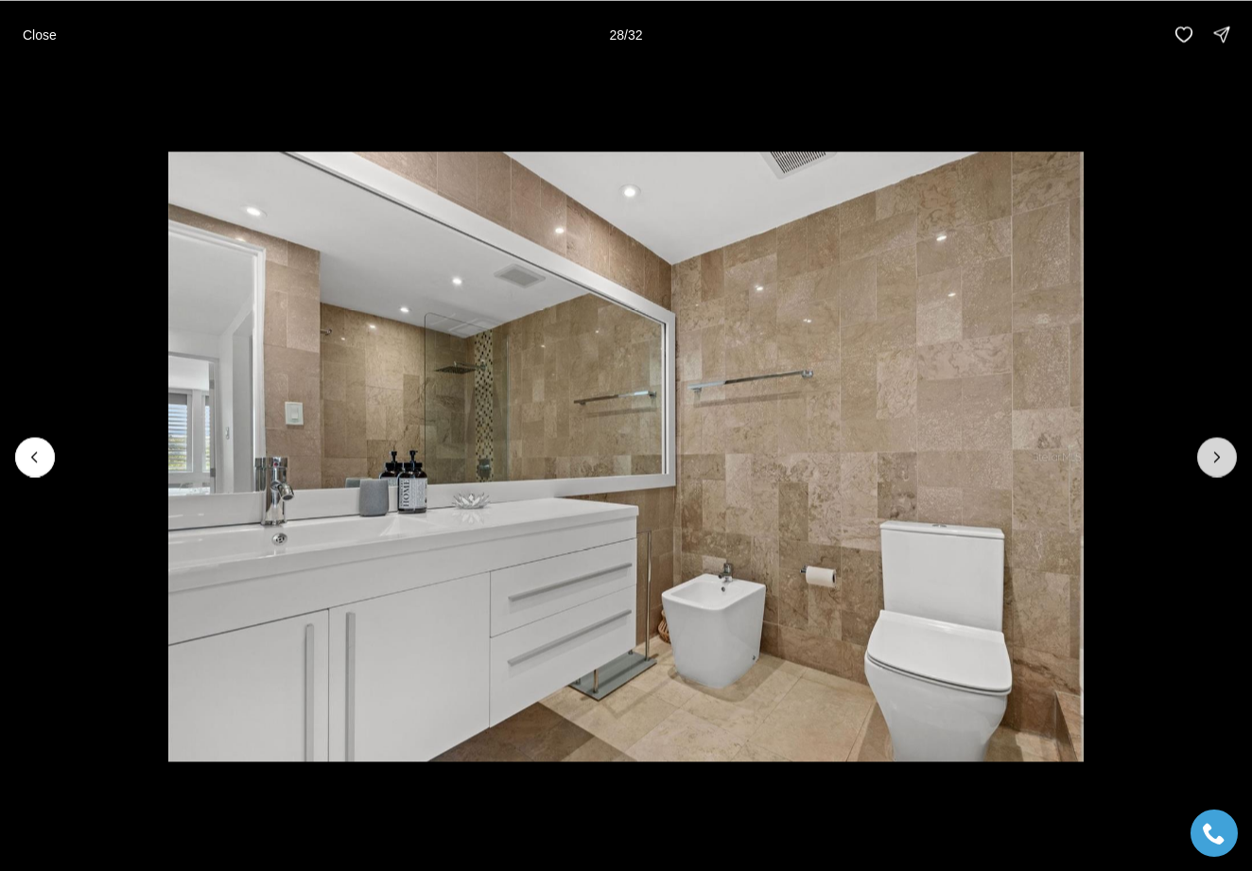
click at [1204, 452] on button "Next slide" at bounding box center [1217, 457] width 40 height 40
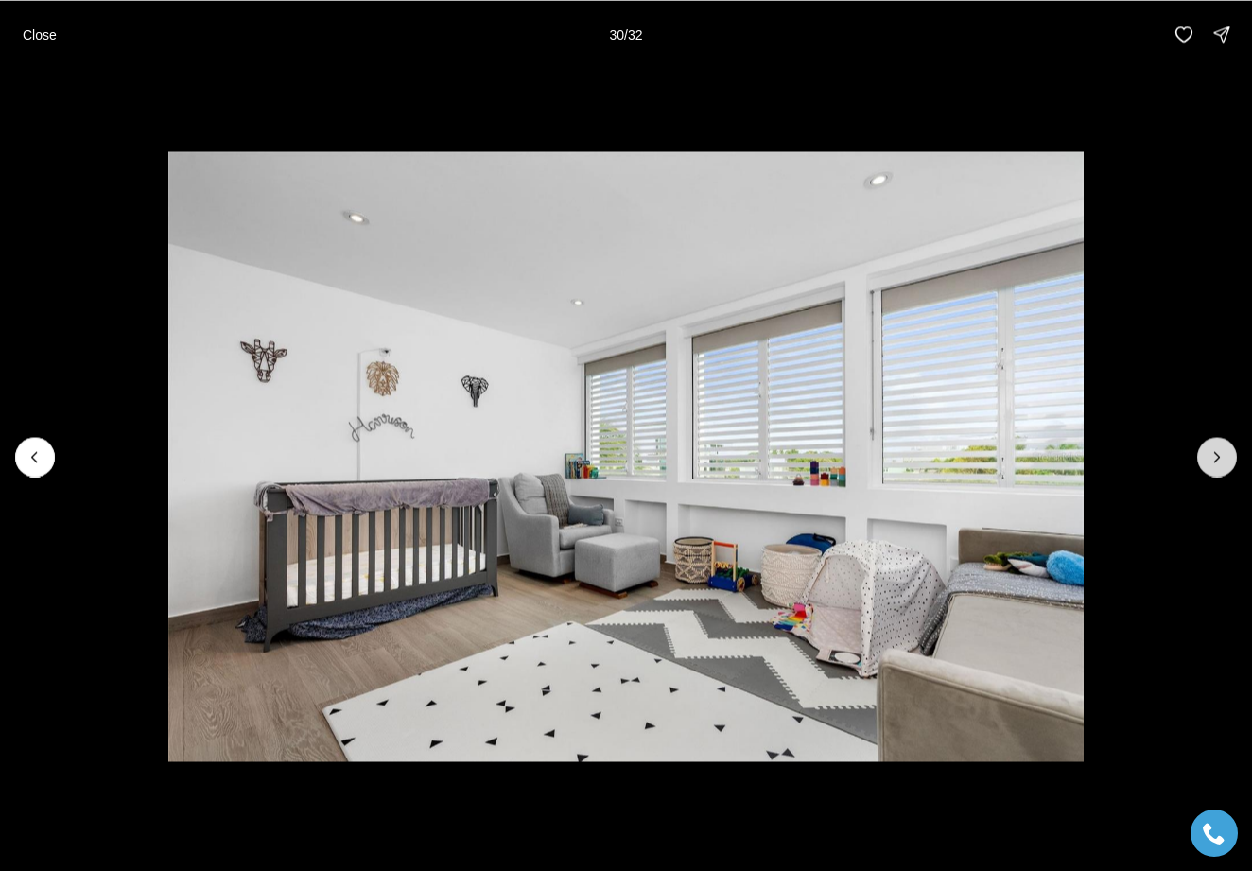
click at [1204, 452] on button "Next slide" at bounding box center [1217, 457] width 40 height 40
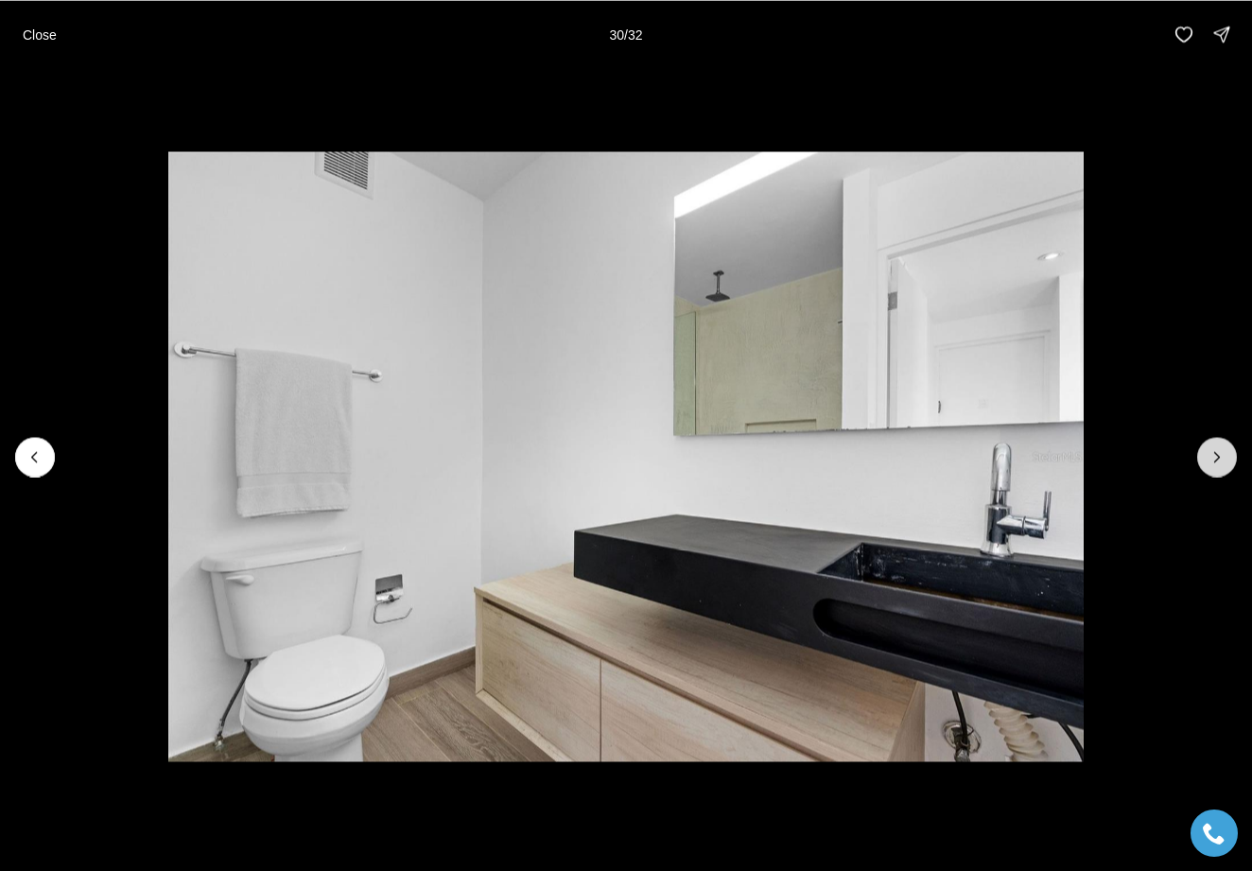
click at [1204, 452] on button "Next slide" at bounding box center [1217, 457] width 40 height 40
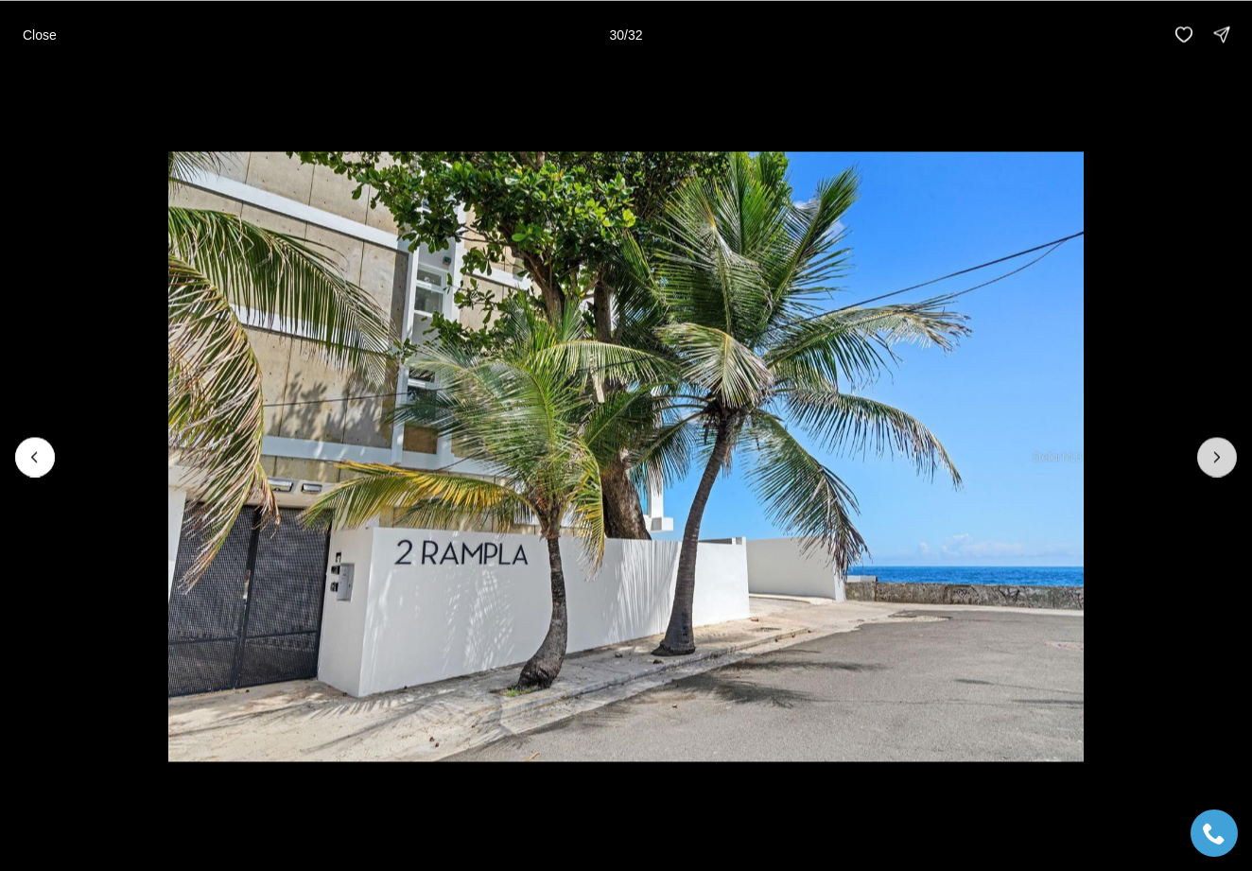
click at [1204, 452] on button "Next slide" at bounding box center [1217, 457] width 40 height 40
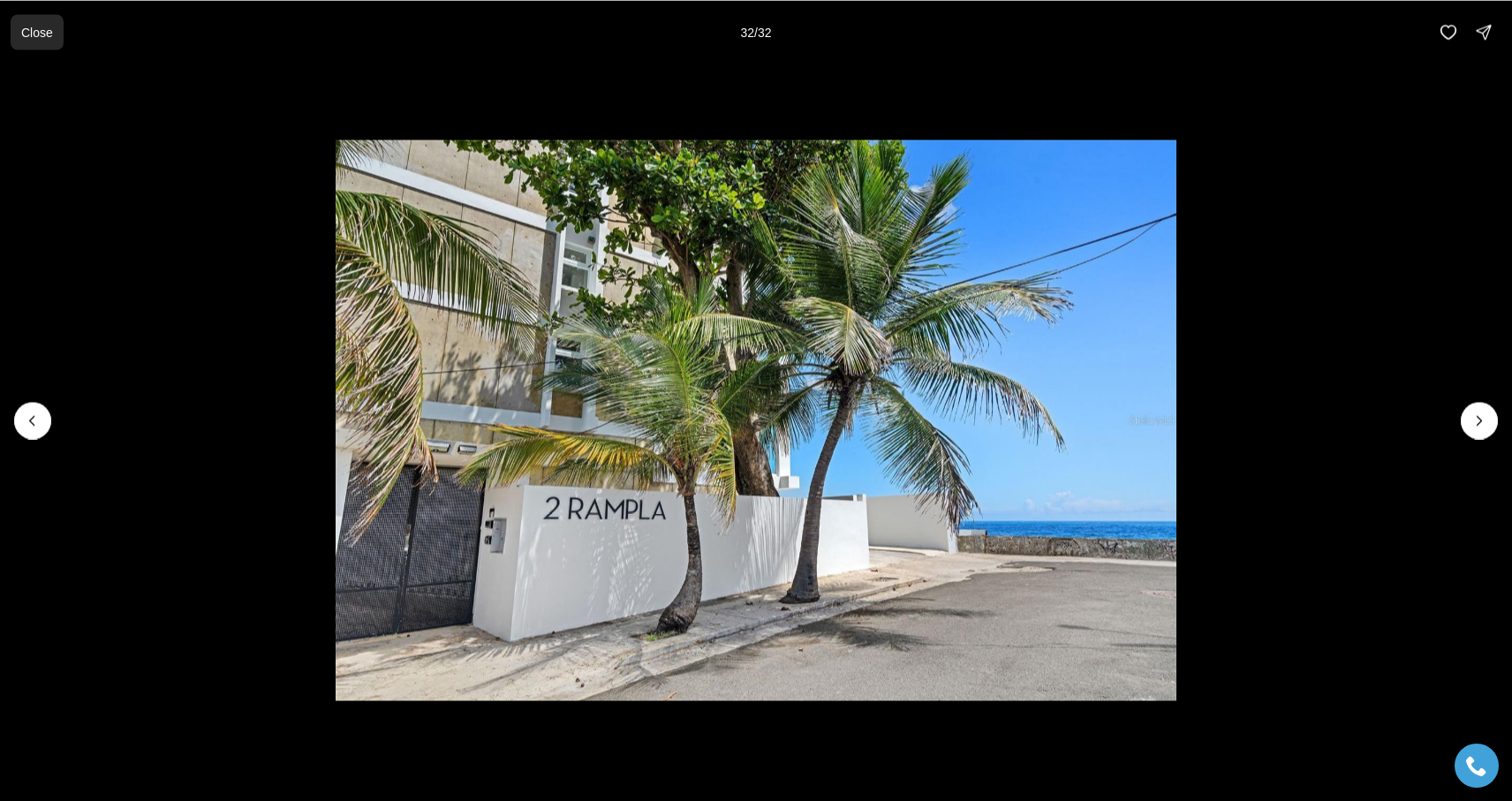
click at [26, 36] on p "Close" at bounding box center [37, 31] width 32 height 14
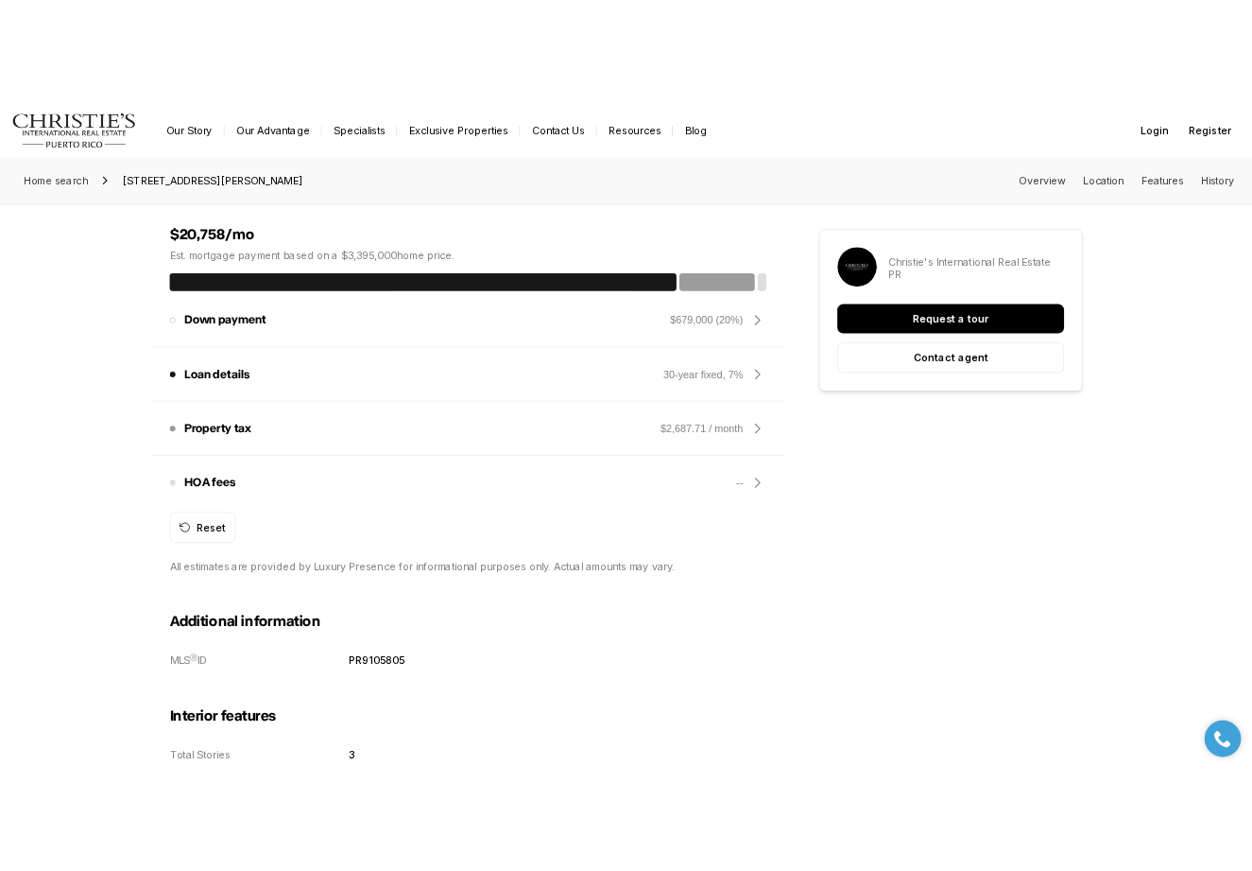
scroll to position [1509, 0]
